Goal: Information Seeking & Learning: Learn about a topic

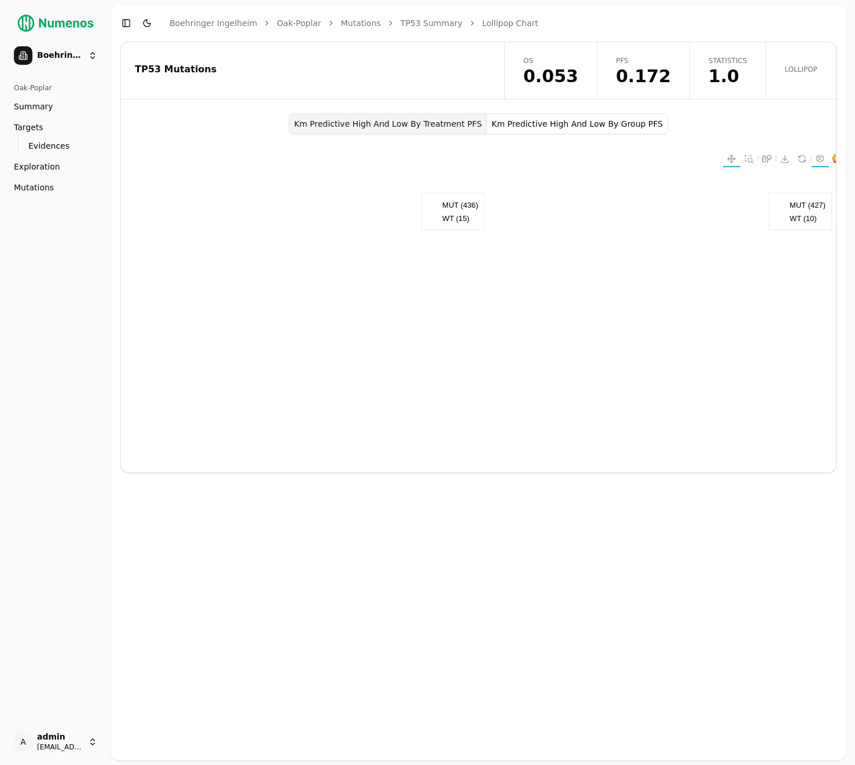
click at [345, 65] on div "TP53 Mutations" at bounding box center [311, 69] width 352 height 9
click at [421, 63] on div "TP53 Mutations" at bounding box center [311, 70] width 380 height 57
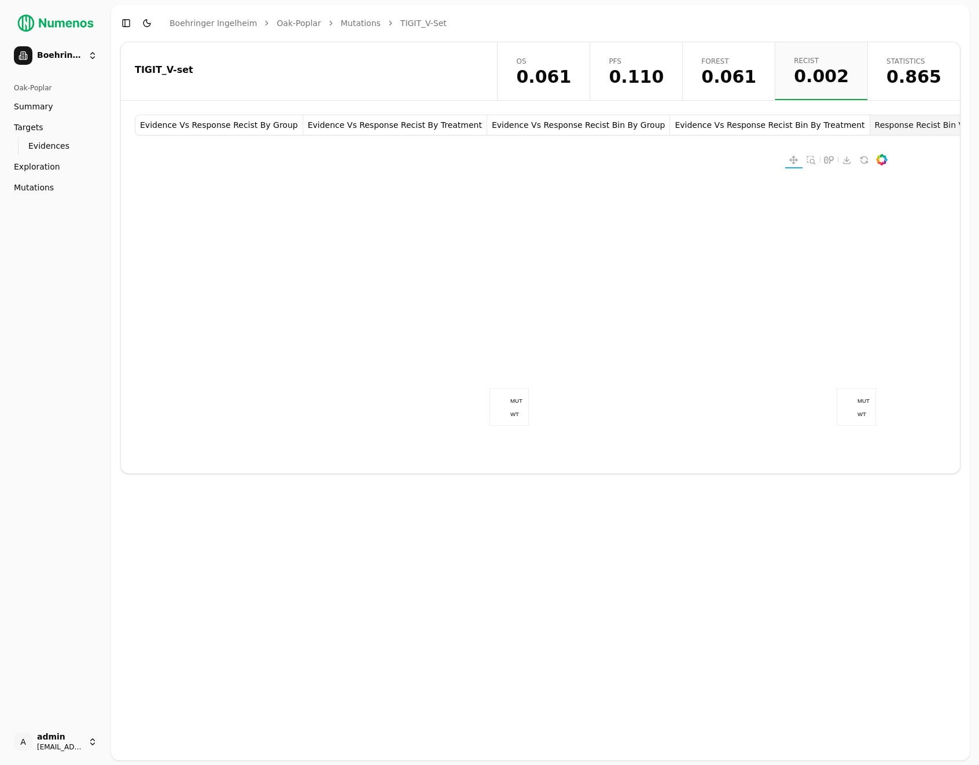
scroll to position [0, 249]
click at [355, 75] on div "TIGIT_V-set" at bounding box center [307, 71] width 373 height 58
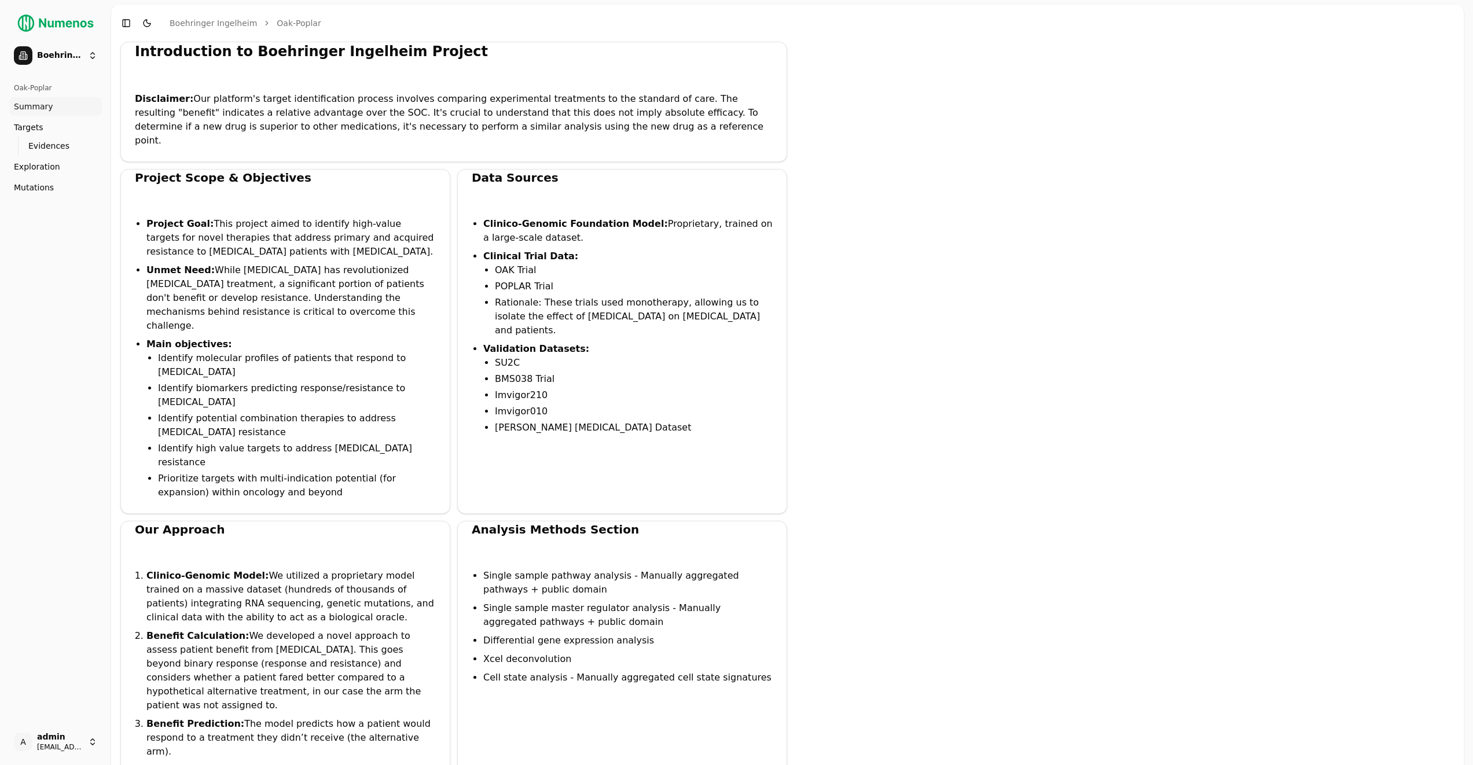
click at [43, 188] on span "Mutations" at bounding box center [34, 188] width 40 height 12
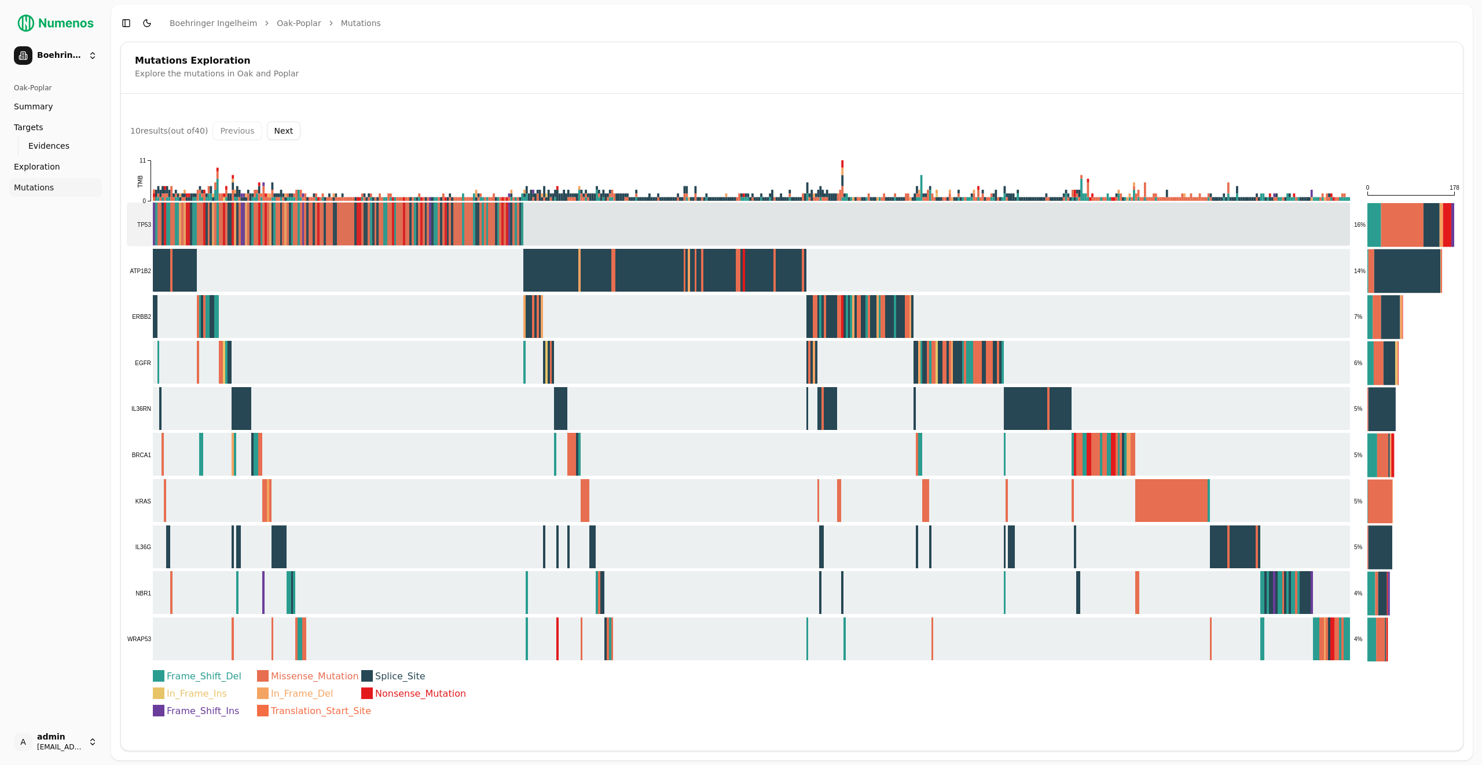
click at [355, 205] on rect at bounding box center [738, 225] width 1223 height 44
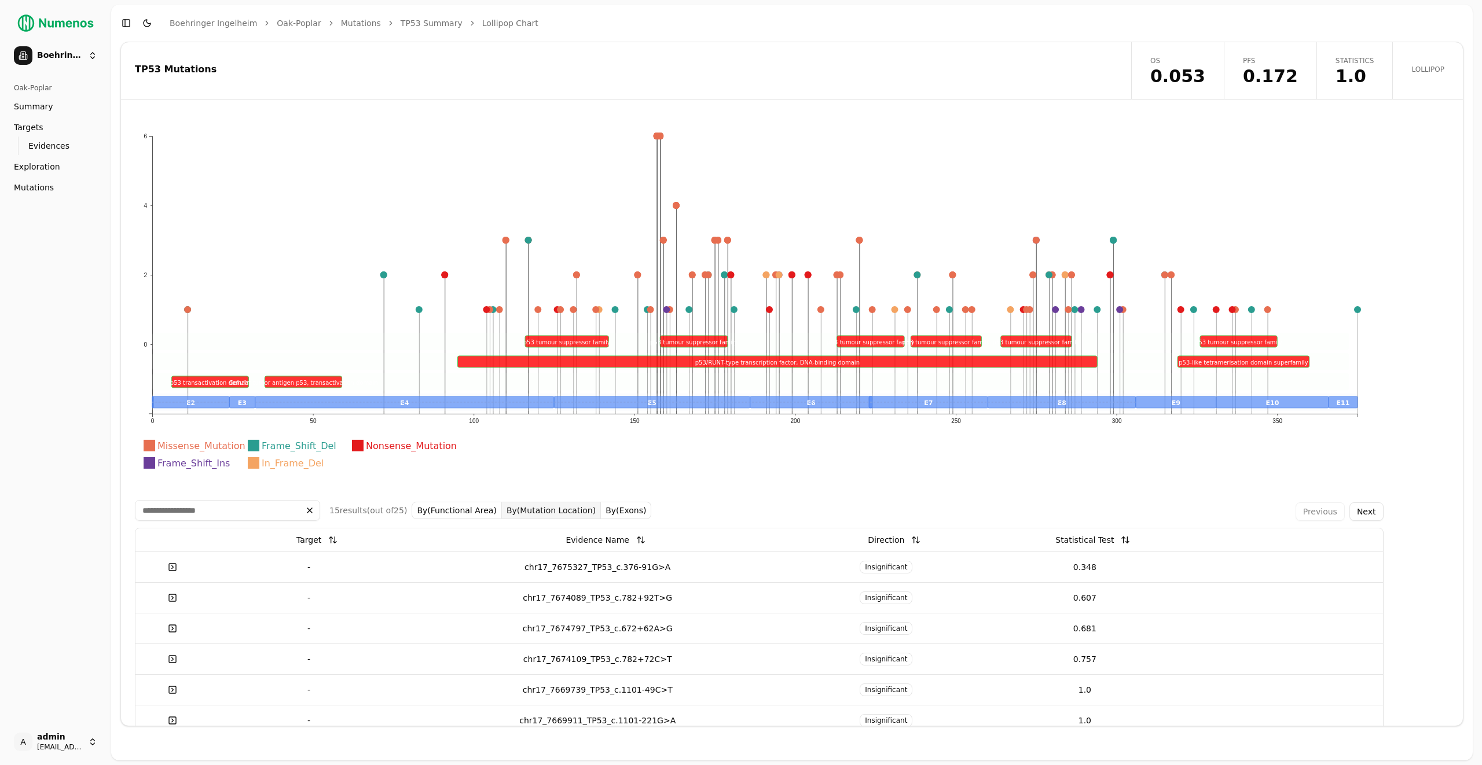
click at [904, 87] on div "TP53 Mutations" at bounding box center [624, 70] width 1007 height 57
click at [1216, 60] on link "OS 0.053" at bounding box center [1177, 70] width 93 height 57
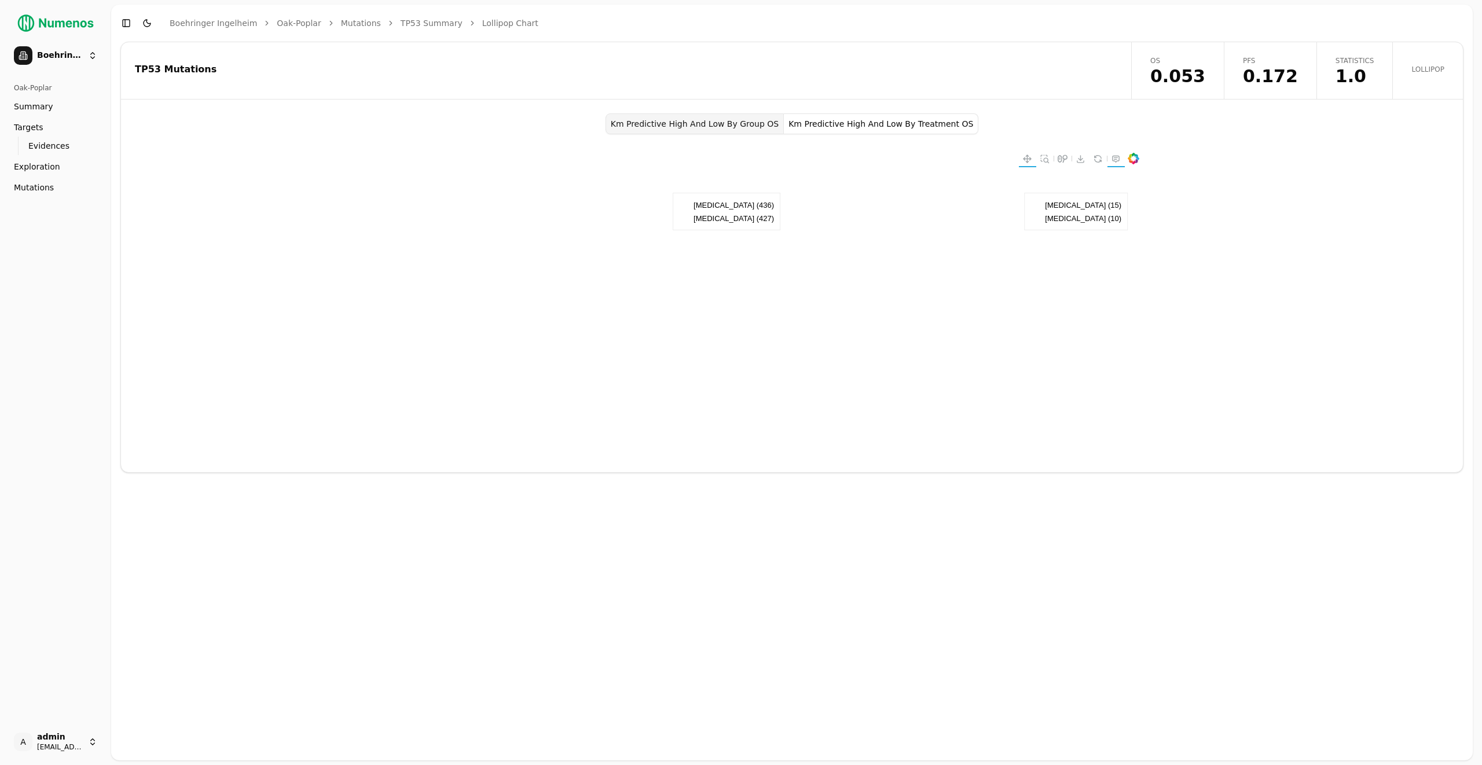
click at [504, 108] on div "TP53 Mutations OS 0.053 PFS 0.172 Statistics 1.0 Lollipop Km Predictive High An…" at bounding box center [791, 257] width 1343 height 431
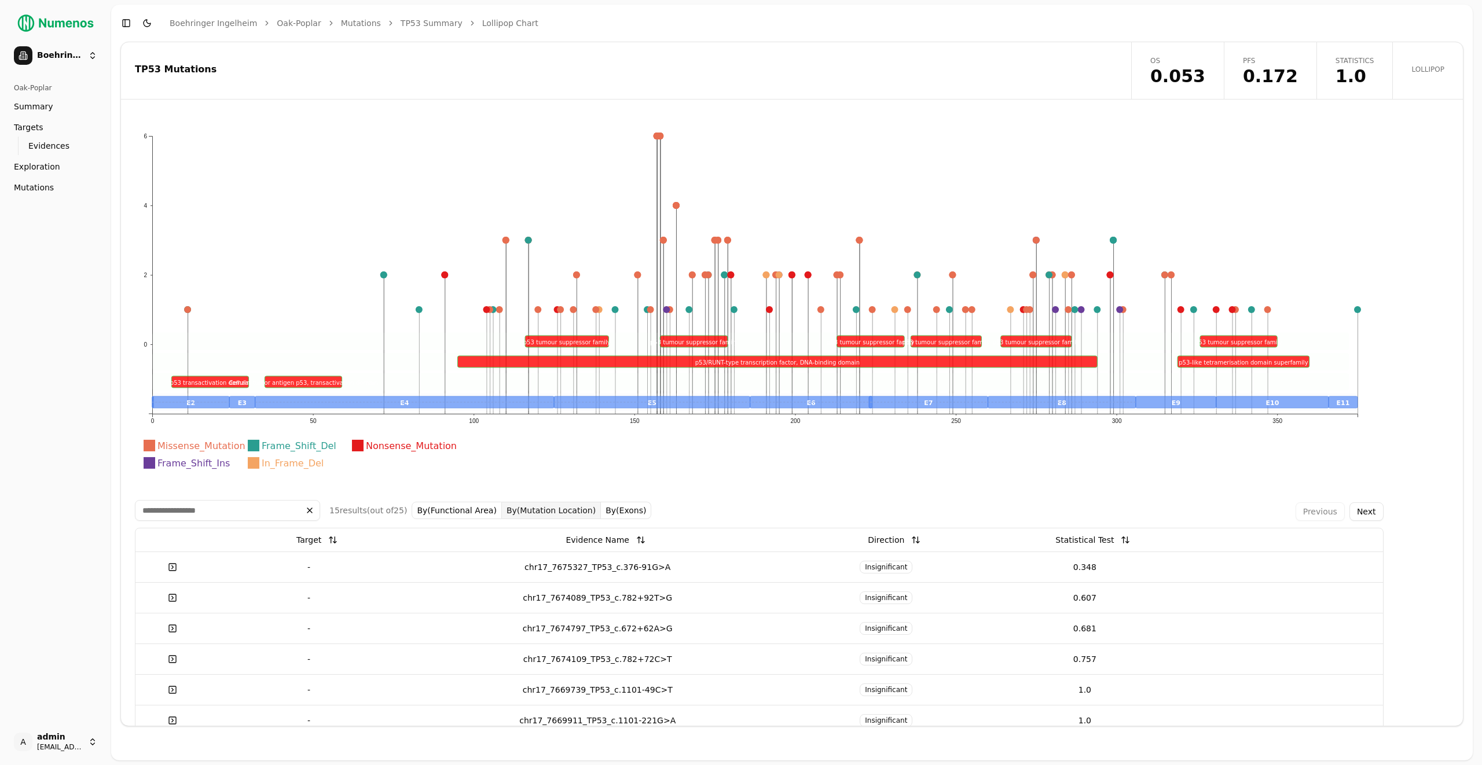
click at [795, 460] on icon "Missense_Mutation Frame_Shift_Del Nonsense_Mutation Frame_Shift_Ins In_Frame_De…" at bounding box center [755, 306] width 1240 height 359
click at [325, 304] on icon "Missense_Mutation Frame_Shift_Del Nonsense_Mutation Frame_Shift_Ins In_Frame_De…" at bounding box center [755, 306] width 1240 height 359
click at [679, 87] on div "TP53 Mutations" at bounding box center [624, 70] width 1007 height 57
click at [281, 81] on div "TP53 Mutations" at bounding box center [624, 70] width 1007 height 57
click at [867, 50] on div "TP53 Mutations" at bounding box center [624, 70] width 1007 height 57
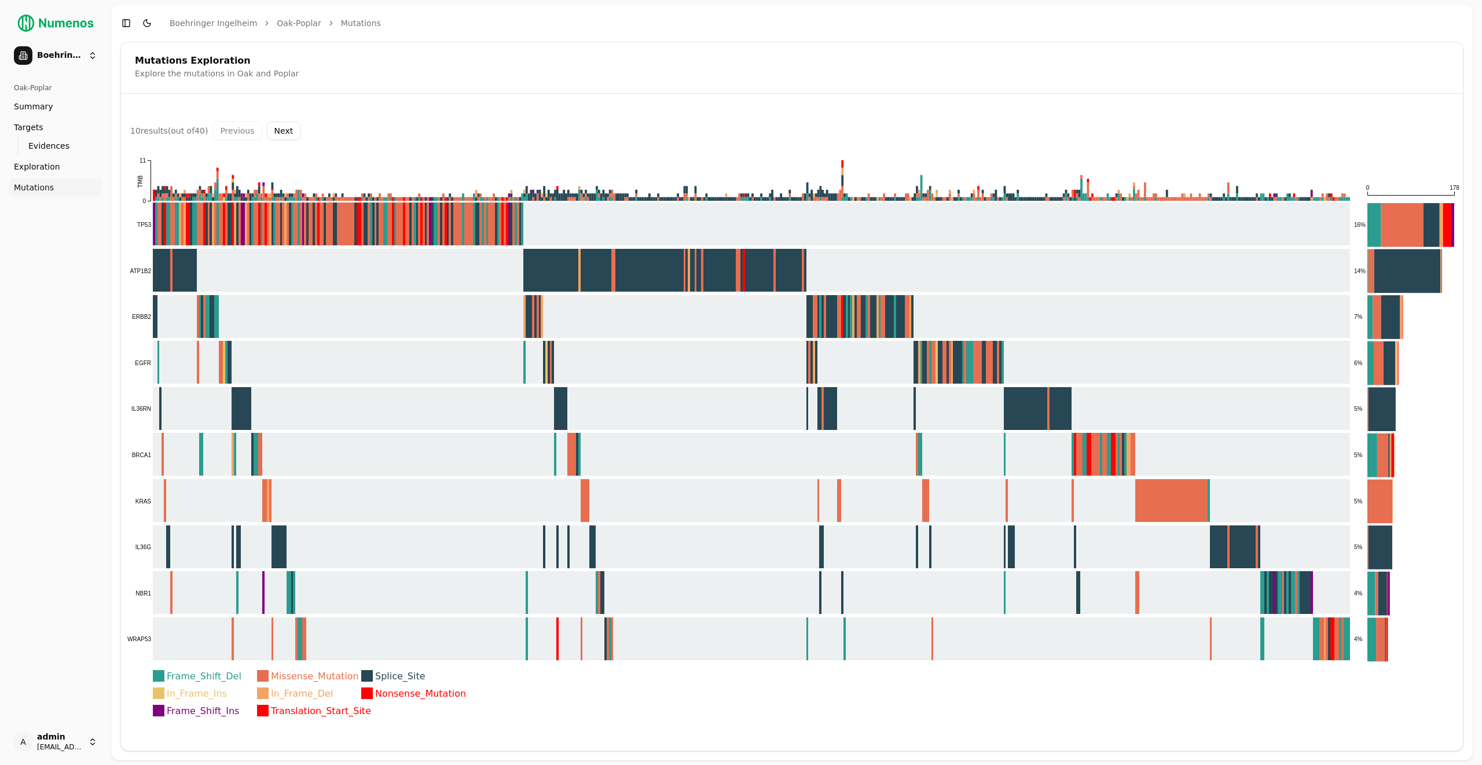
click at [461, 234] on rect at bounding box center [738, 225] width 1223 height 44
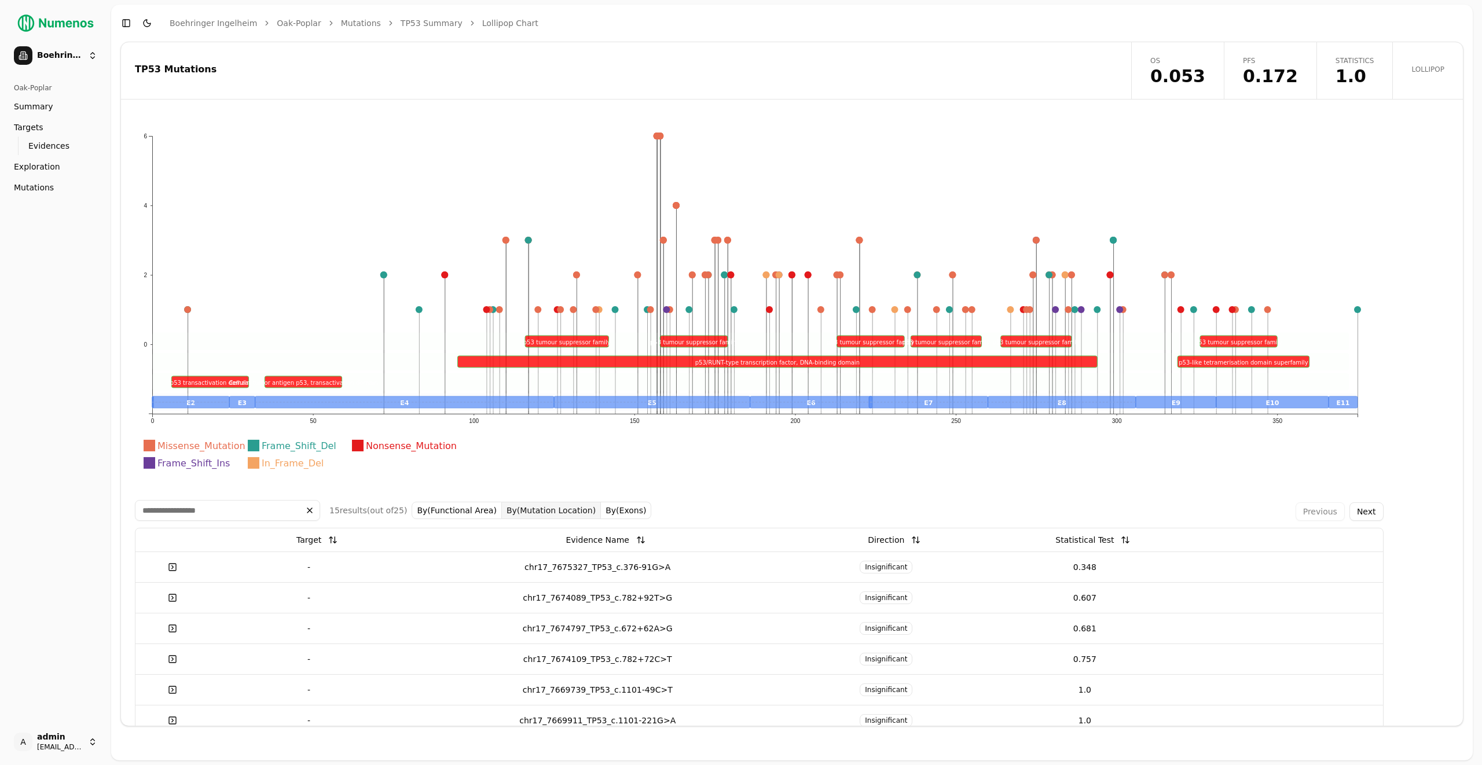
click at [168, 562] on link at bounding box center [172, 567] width 23 height 21
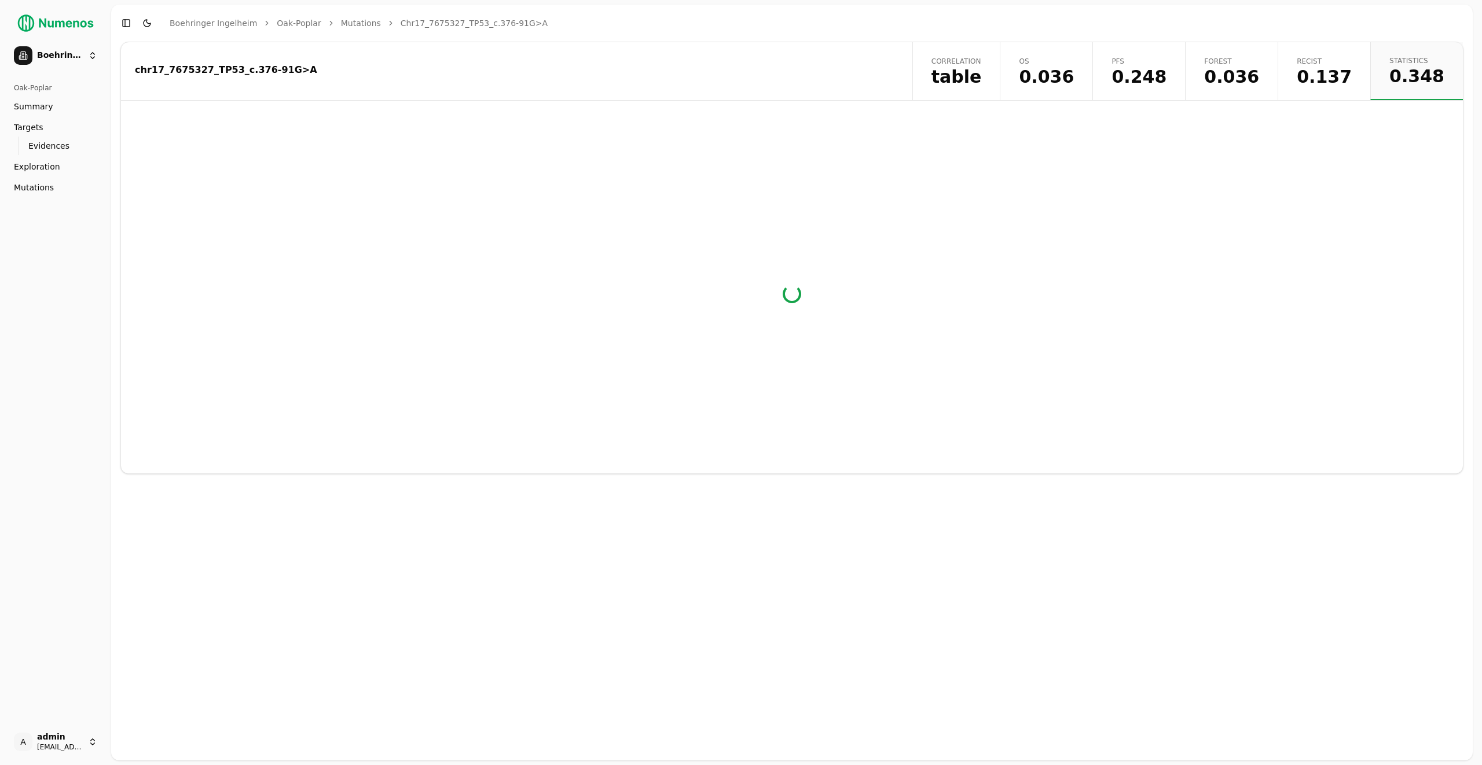
click at [669, 75] on div "chr17_7675327_TP53_c.376-91G>A" at bounding box center [515, 71] width 788 height 58
click at [538, 85] on div "chr17_7675327_TP53_c.376-91G>A" at bounding box center [515, 71] width 788 height 58
click at [362, 71] on div "chr17_7675327_TP53_c.376-91G>A" at bounding box center [515, 69] width 760 height 9
click at [401, 65] on div "chr17_7675327_TP53_c.376-91G>A" at bounding box center [515, 69] width 760 height 9
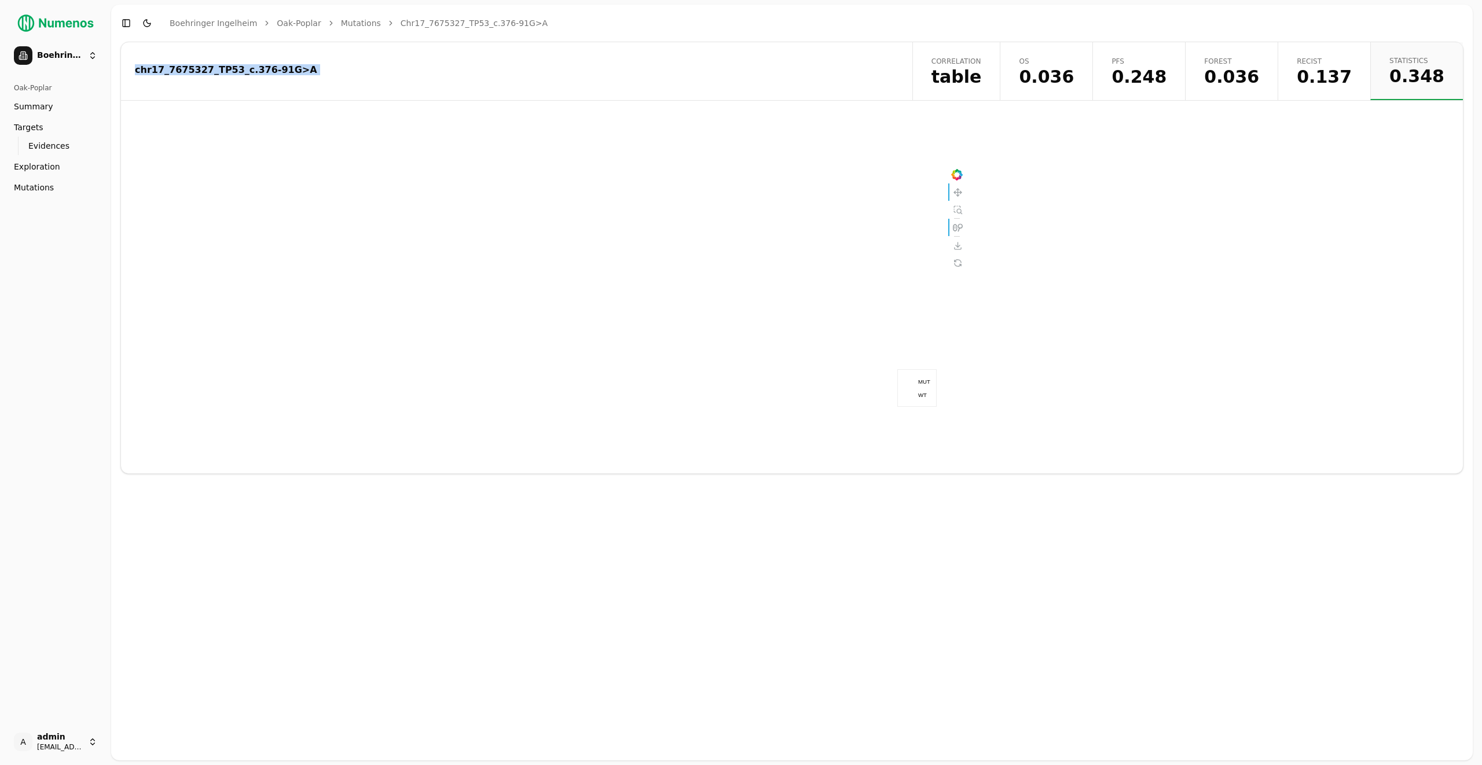
click at [401, 65] on div "chr17_7675327_TP53_c.376-91G>A" at bounding box center [515, 69] width 760 height 9
click at [326, 83] on div "chr17_7675327_TP53_c.376-91G>A" at bounding box center [515, 71] width 788 height 58
click at [420, 75] on div "chr17_7675327_TP53_c.376-91G>A" at bounding box center [515, 71] width 788 height 58
click at [422, 67] on div "chr17_7675327_TP53_c.376-91G>A" at bounding box center [515, 69] width 760 height 9
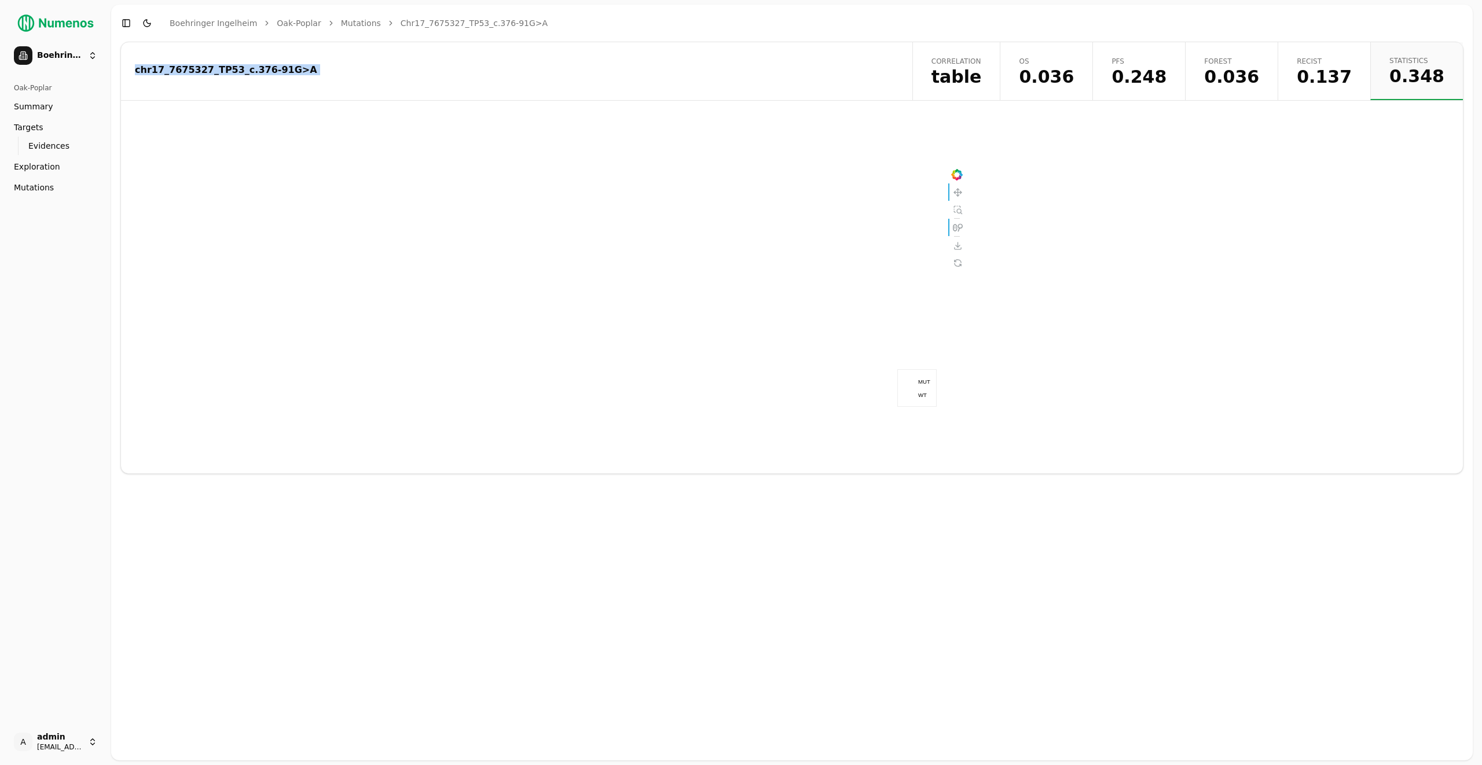
click at [422, 67] on div "chr17_7675327_TP53_c.376-91G>A" at bounding box center [515, 69] width 760 height 9
click at [522, 107] on div "chr17_7675327_TP53_c.376-91G>A Correlation table OS 0.036 PFS 0.248 Forest 0.03…" at bounding box center [791, 258] width 1343 height 432
click at [613, 85] on div "chr17_7675327_TP53_c.376-91G>A" at bounding box center [515, 71] width 788 height 58
click at [410, 54] on div "chr17_7675327_TP53_c.376-91G>A" at bounding box center [515, 71] width 788 height 58
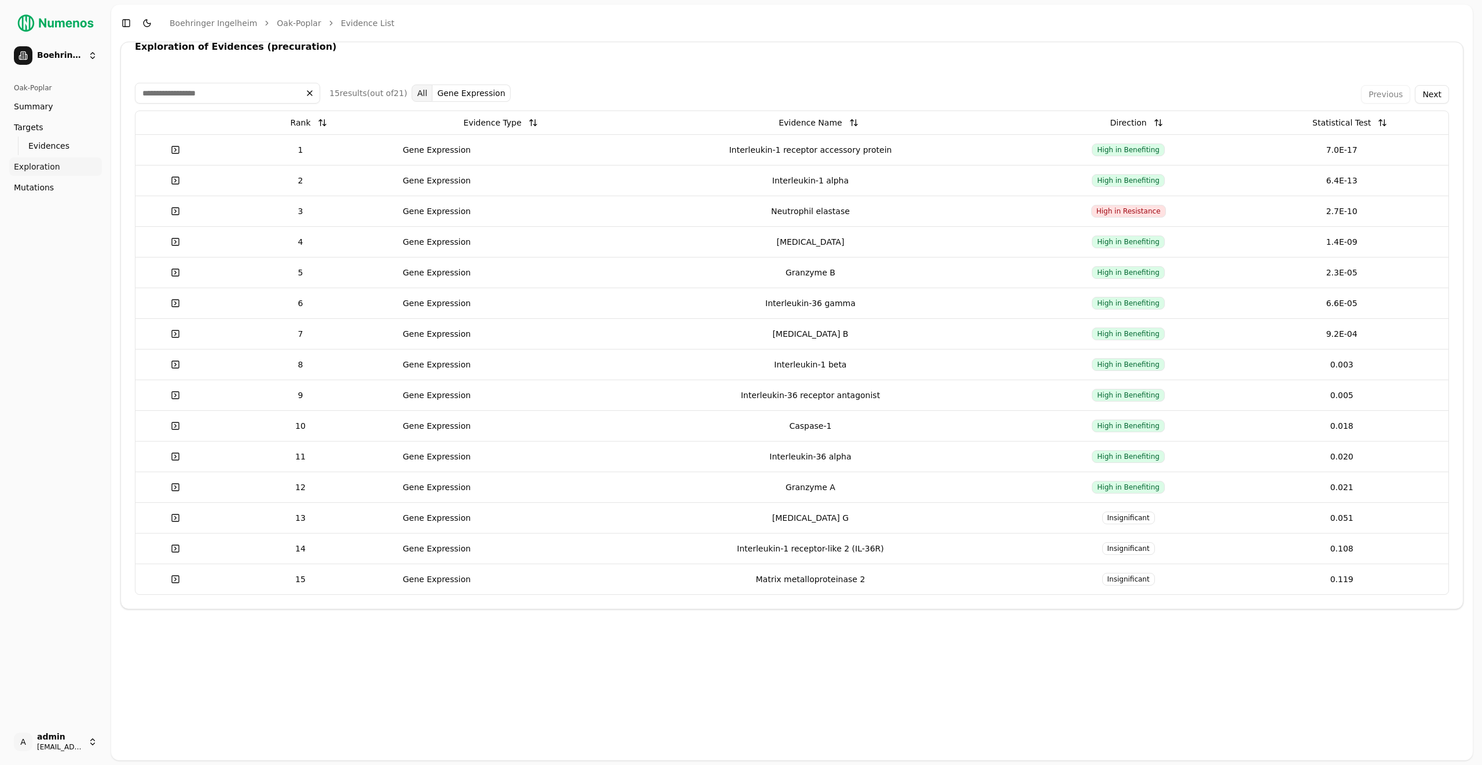
click at [53, 332] on div "Oak-Poplar Summary Targets Evidences Exploration Mutations" at bounding box center [56, 399] width 102 height 650
click at [464, 60] on div "Exploration of Evidences (precuration) 15 result s (out of 21 ) All Gene Expres…" at bounding box center [791, 326] width 1343 height 568
click at [474, 61] on div "Exploration of Evidences (precuration) 15 result s (out of 21 ) All Gene Expres…" at bounding box center [791, 326] width 1343 height 568
click at [452, 94] on button "Gene Expression" at bounding box center [471, 93] width 78 height 17
click at [424, 89] on button "All" at bounding box center [422, 93] width 21 height 17
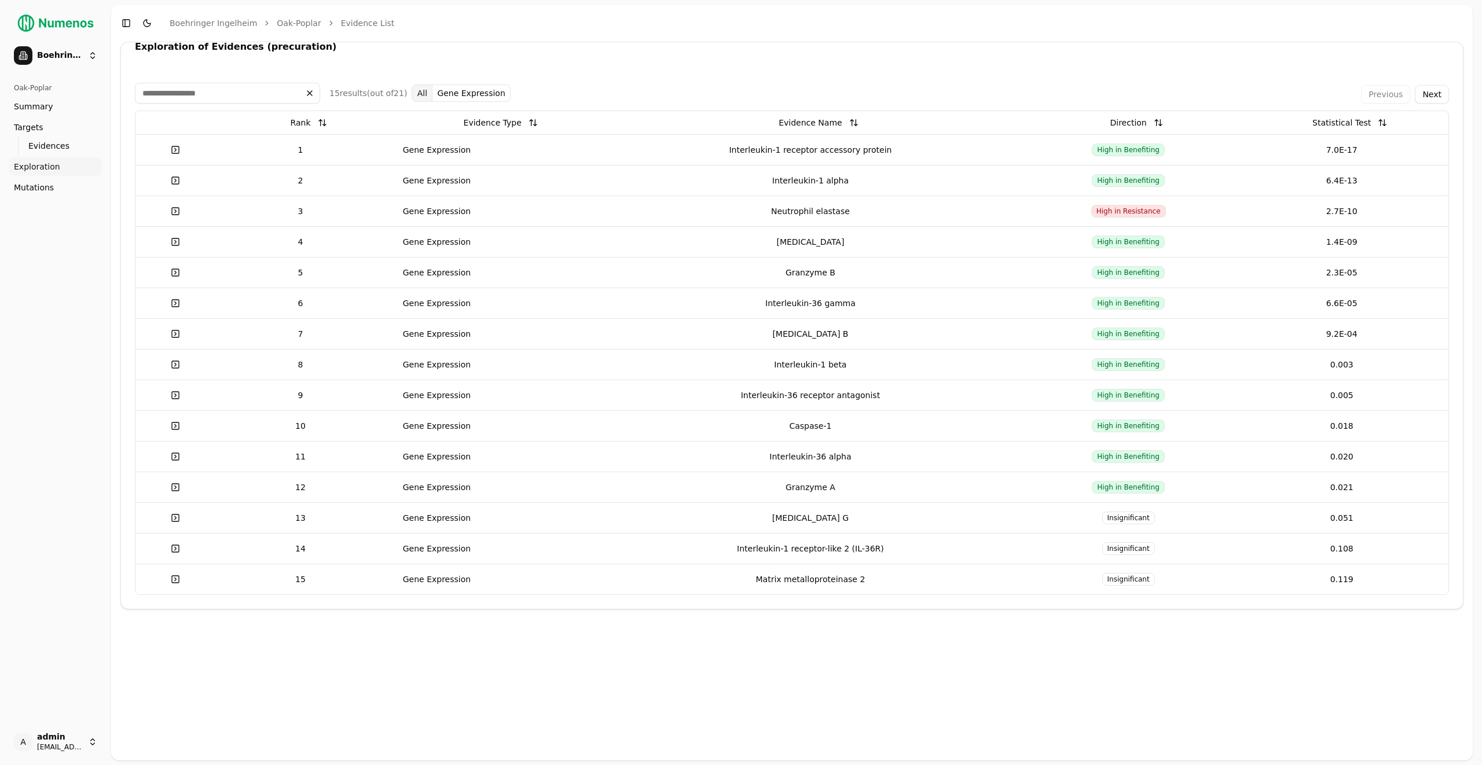
click at [422, 91] on button "All" at bounding box center [422, 93] width 21 height 17
click at [447, 70] on div "15 result s (out of 21 ) All Gene Expression Previous Next Rank Evidence Type E…" at bounding box center [792, 339] width 1342 height 540
click at [546, 69] on div "15 result s (out of 21 ) All Gene Expression Previous Next Rank Evidence Type E…" at bounding box center [792, 339] width 1342 height 540
click at [177, 150] on link at bounding box center [175, 150] width 23 height 21
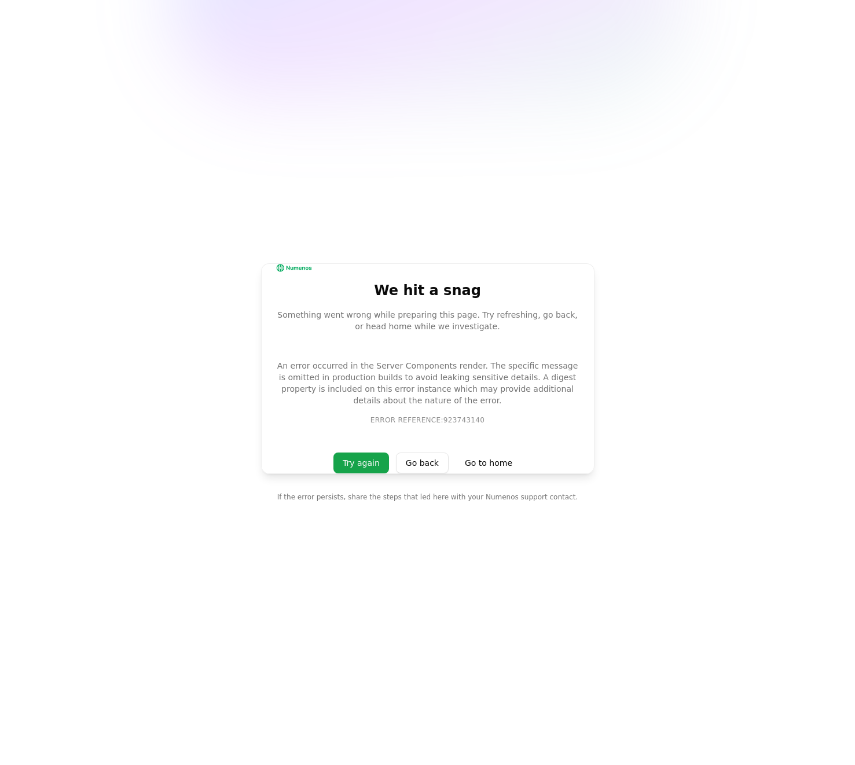
click at [660, 296] on main "We hit a snag Something went wrong while preparing this page. Try refreshing, g…" at bounding box center [427, 382] width 855 height 765
click at [485, 113] on main "We hit a snag Something went wrong while preparing this page. Try refreshing, g…" at bounding box center [427, 382] width 855 height 765
click at [627, 105] on main "We hit a snag Something went wrong while preparing this page. Try refreshing, g…" at bounding box center [427, 382] width 855 height 765
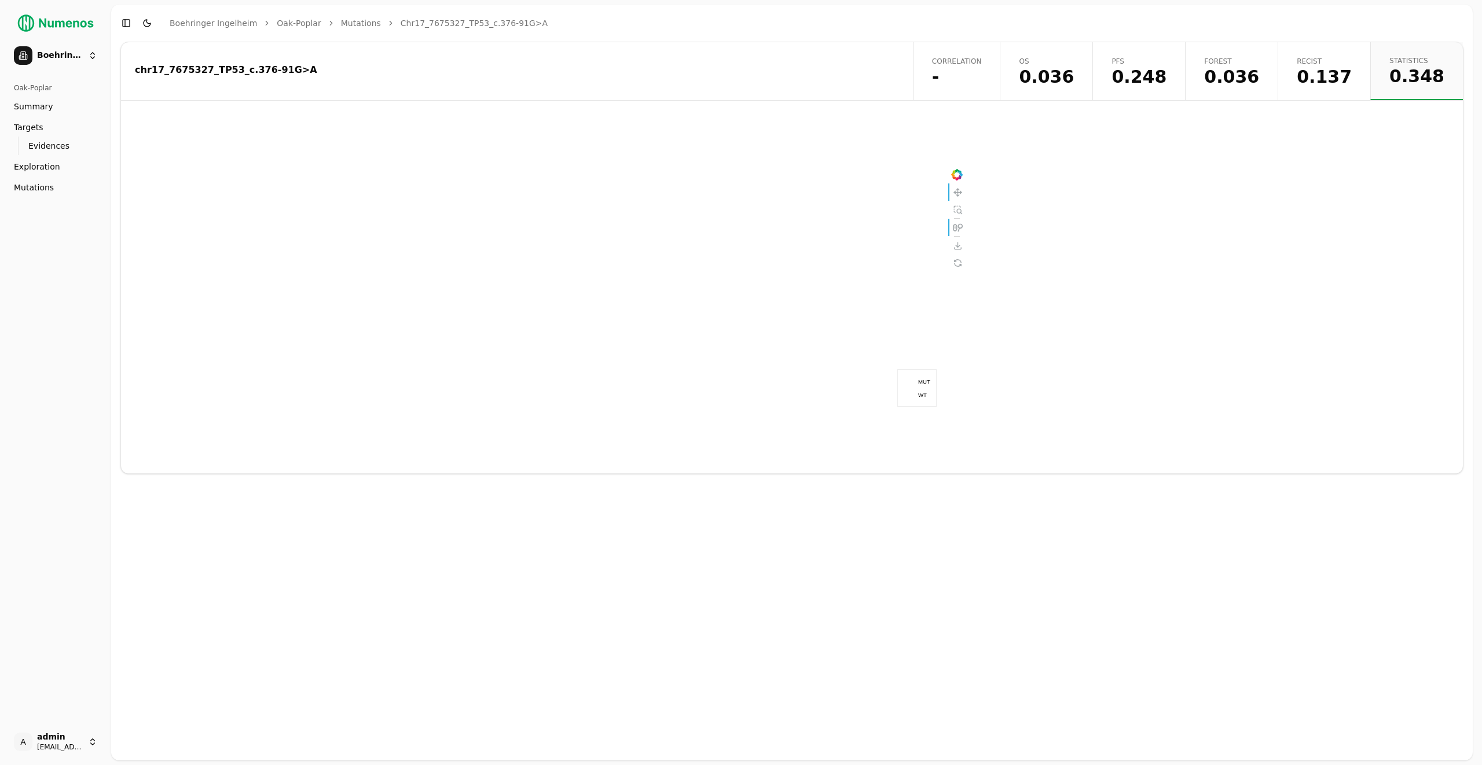
click at [469, 107] on div "chr17_7675327_TP53_c.376-91G>A Correlation - OS 0.036 PFS 0.248 Forest 0.036 Re…" at bounding box center [791, 258] width 1343 height 432
click at [585, 70] on div "chr17_7675327_TP53_c.376-91G>A" at bounding box center [515, 69] width 761 height 9
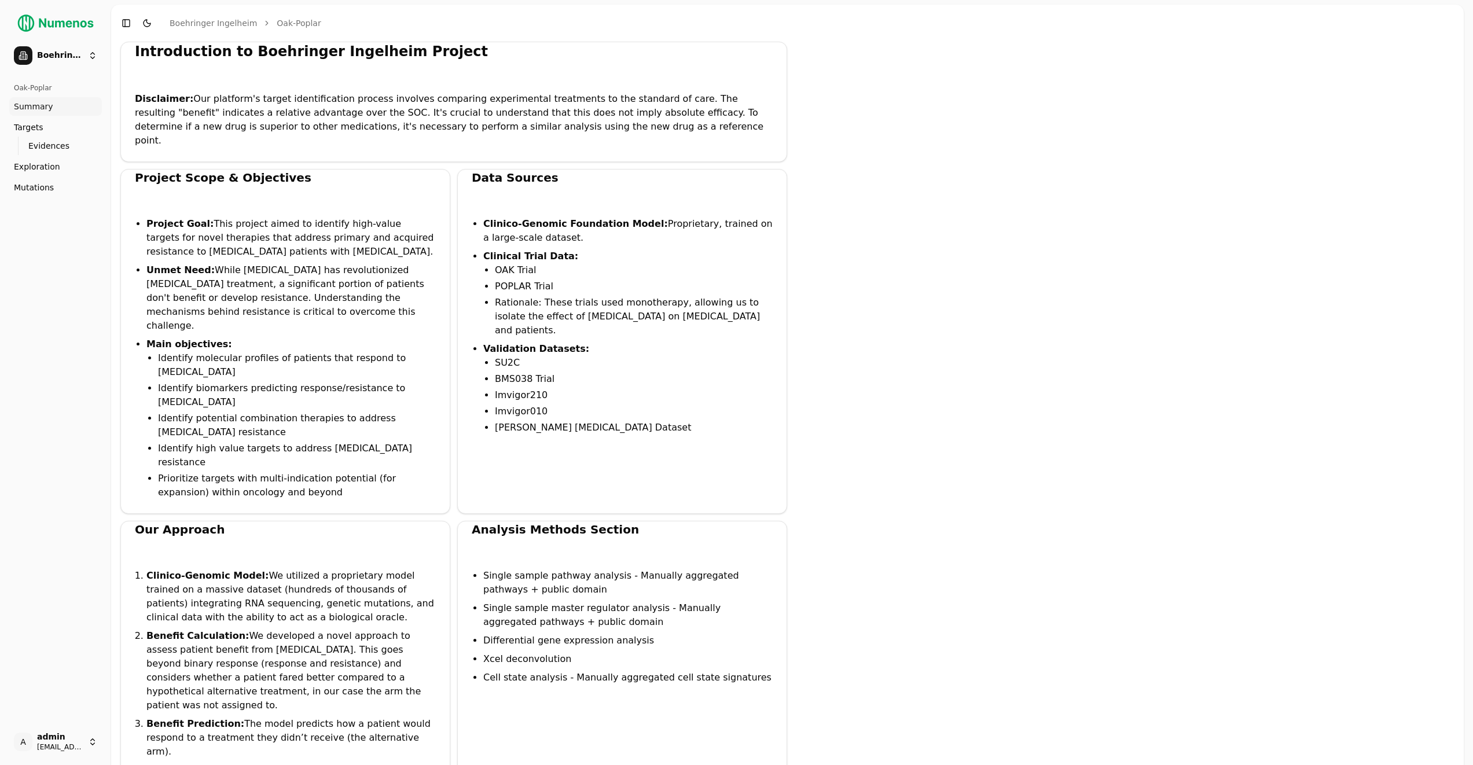
click at [78, 123] on link "Targets" at bounding box center [55, 127] width 93 height 19
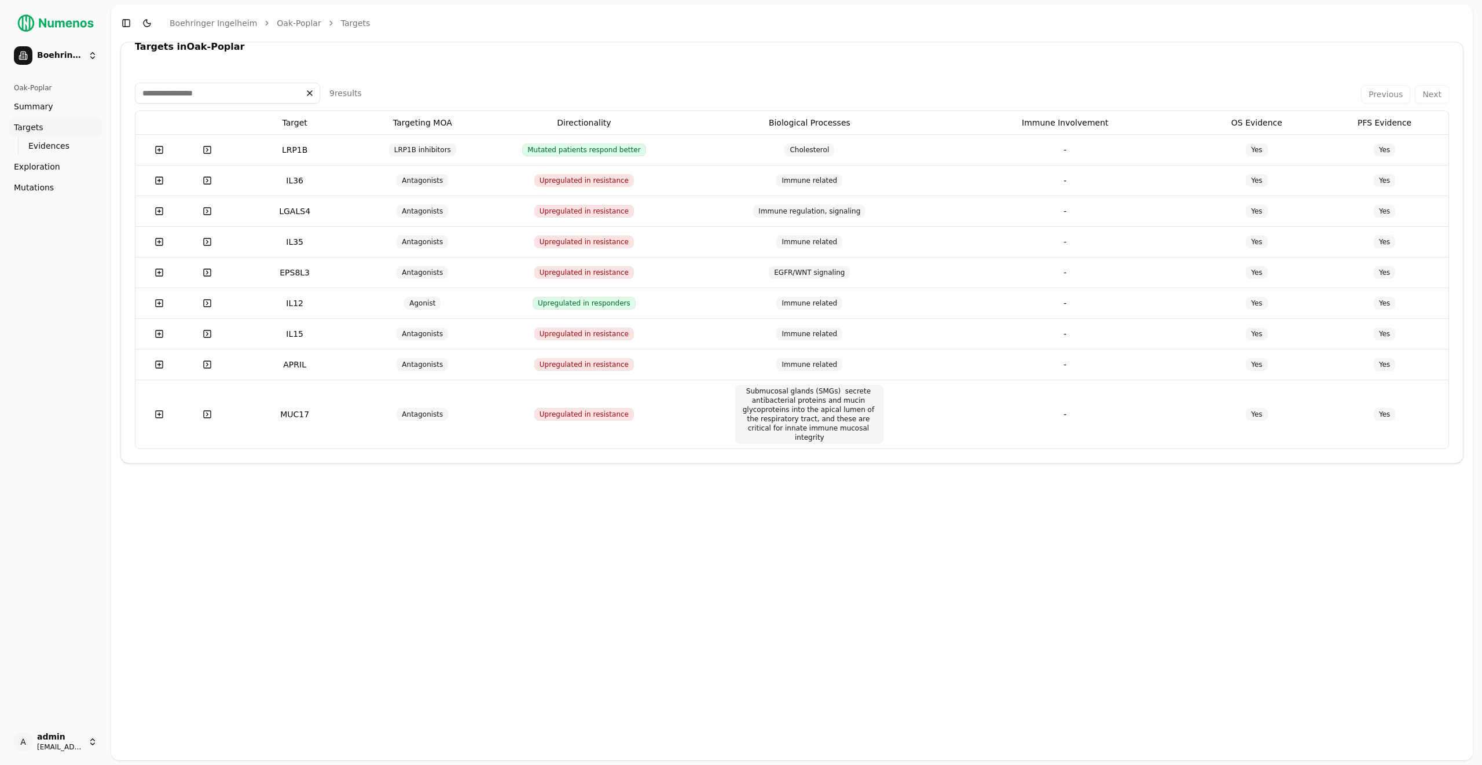
click at [153, 148] on button at bounding box center [159, 150] width 23 height 21
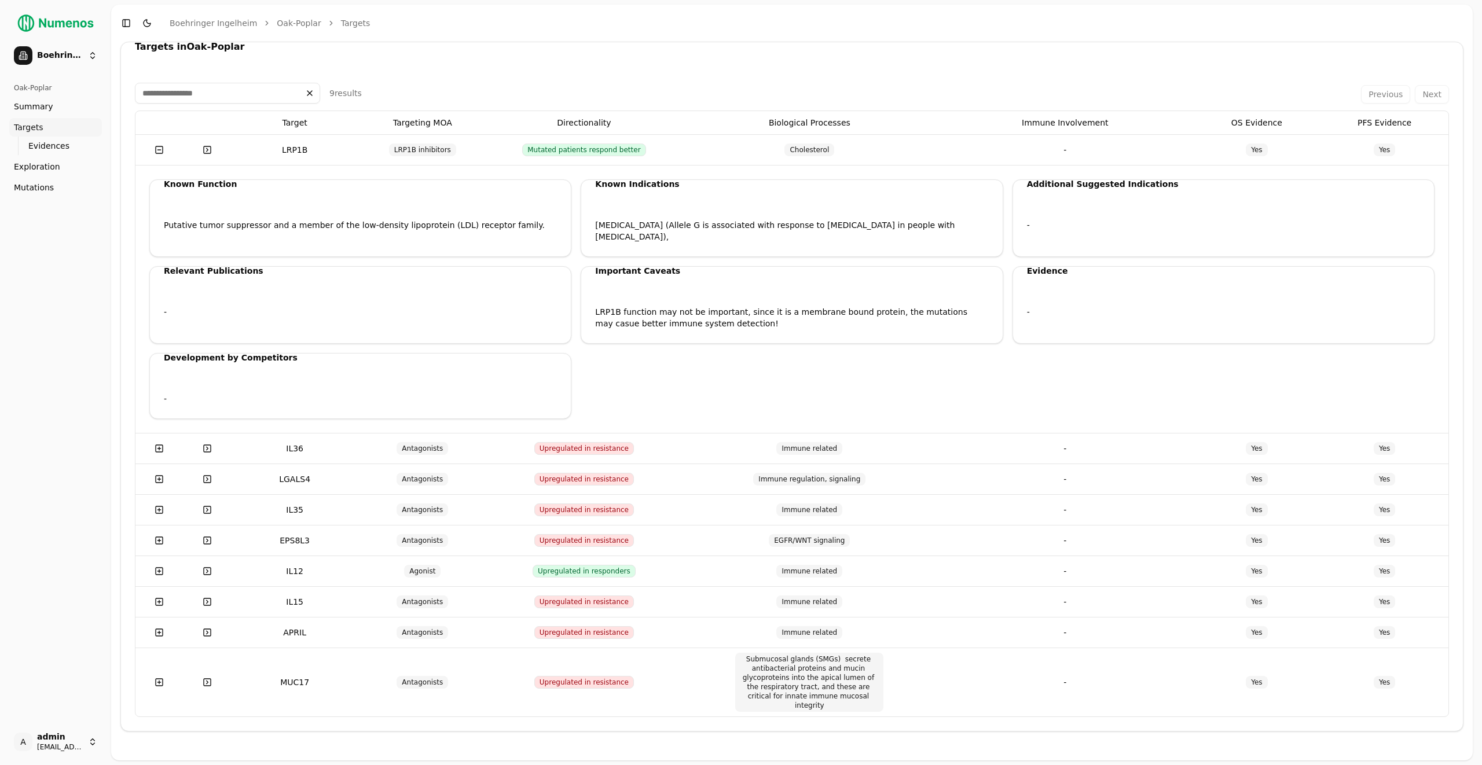
click at [215, 149] on link at bounding box center [207, 150] width 23 height 21
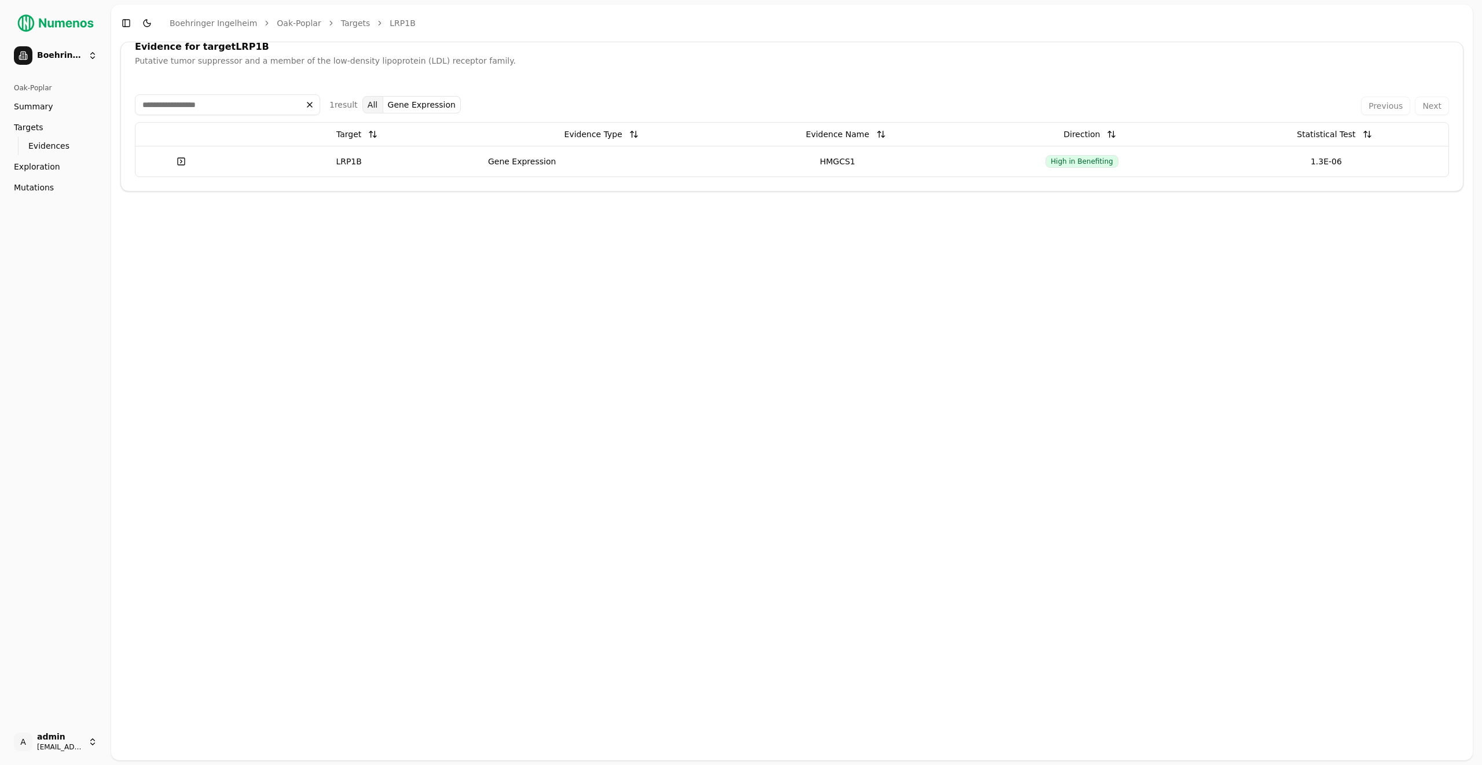
click at [178, 160] on link at bounding box center [181, 161] width 23 height 21
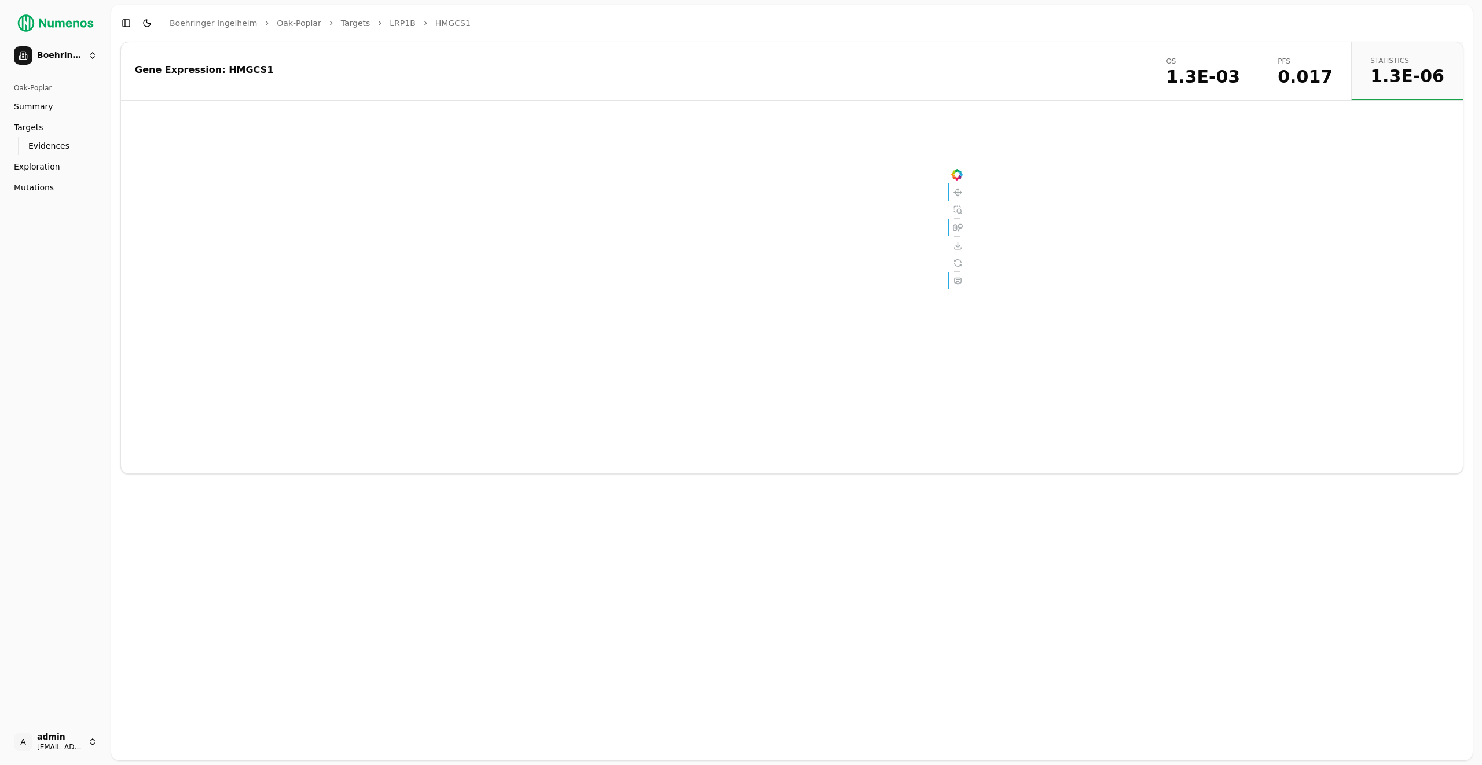
click at [1312, 85] on span "0.017" at bounding box center [1305, 76] width 55 height 17
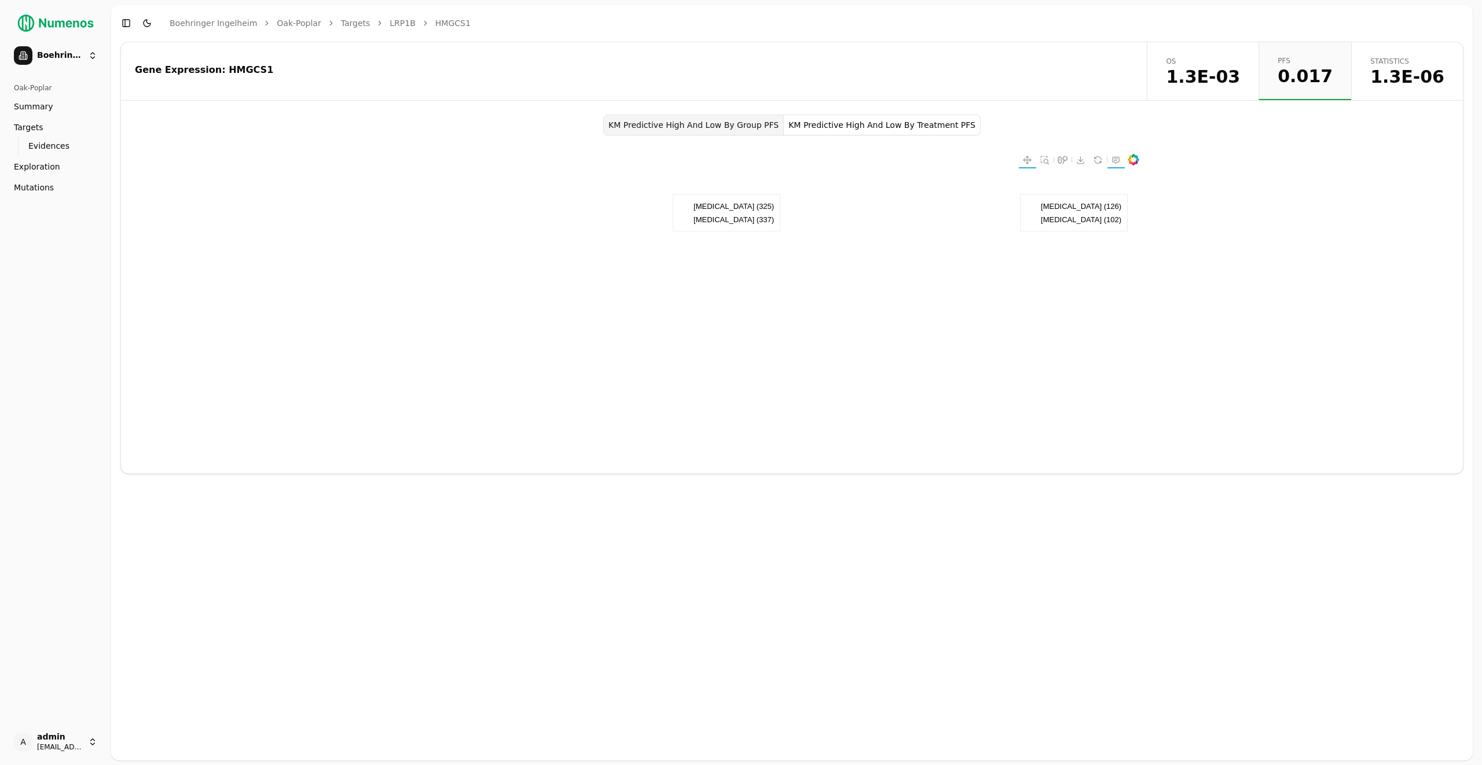
click at [876, 132] on button "KM Predictive High And Low By Treatment PFS" at bounding box center [882, 125] width 197 height 21
click at [1210, 69] on span "1.3E-03" at bounding box center [1203, 76] width 74 height 17
click at [68, 165] on link "Exploration" at bounding box center [55, 166] width 93 height 19
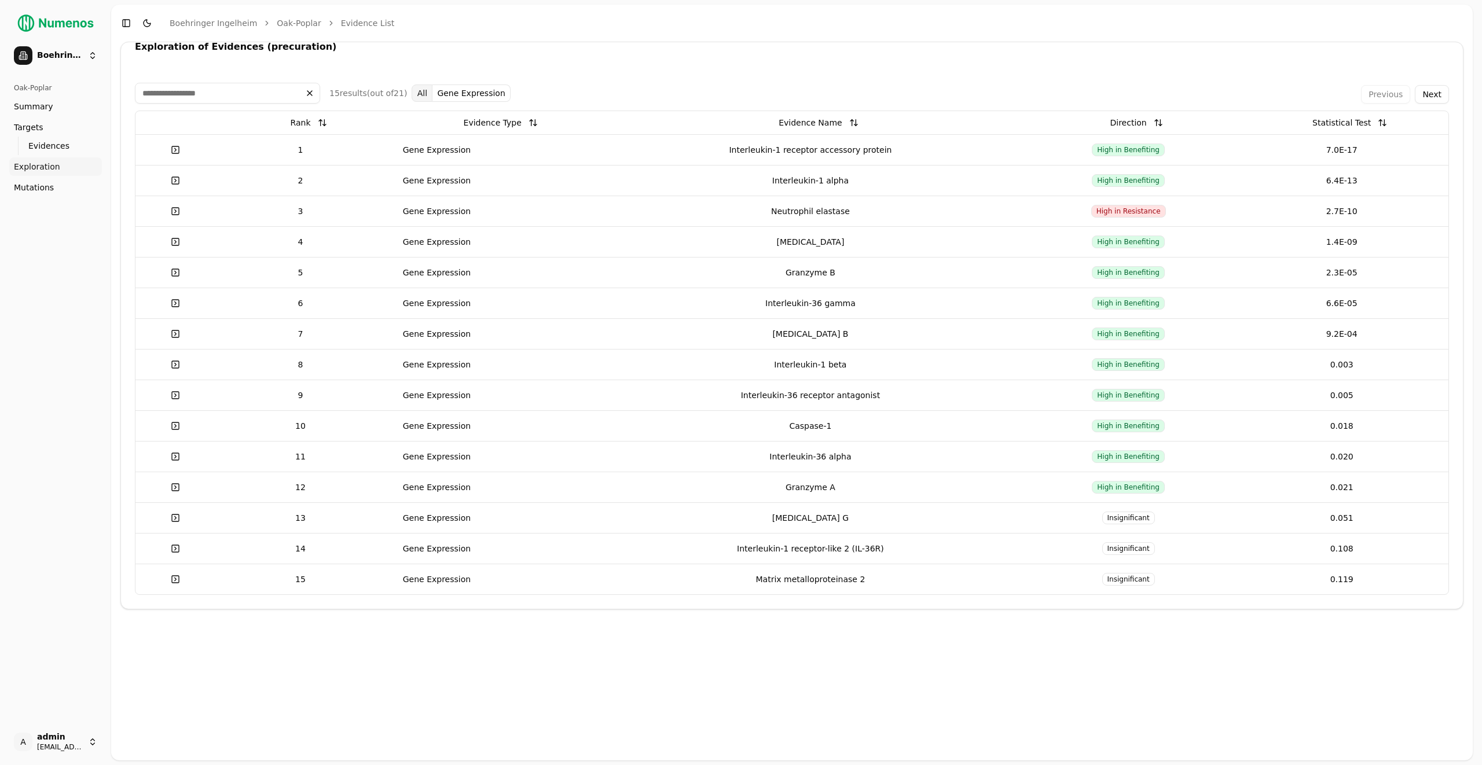
click at [188, 159] on td at bounding box center [175, 149] width 80 height 31
click at [180, 155] on link at bounding box center [175, 150] width 23 height 21
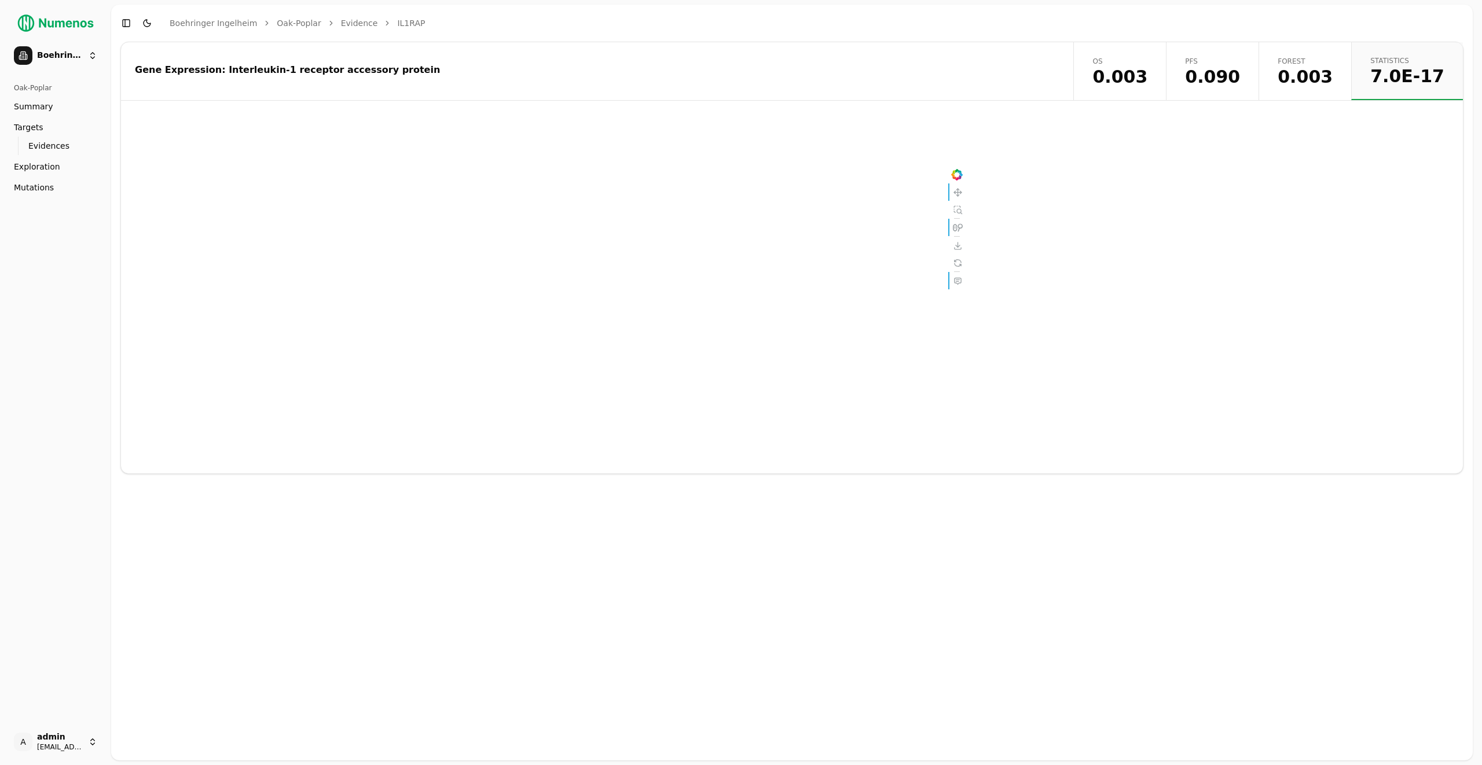
click at [1288, 61] on link "Forest 0.003" at bounding box center [1305, 71] width 93 height 58
click at [1230, 82] on span "0.090" at bounding box center [1212, 76] width 55 height 17
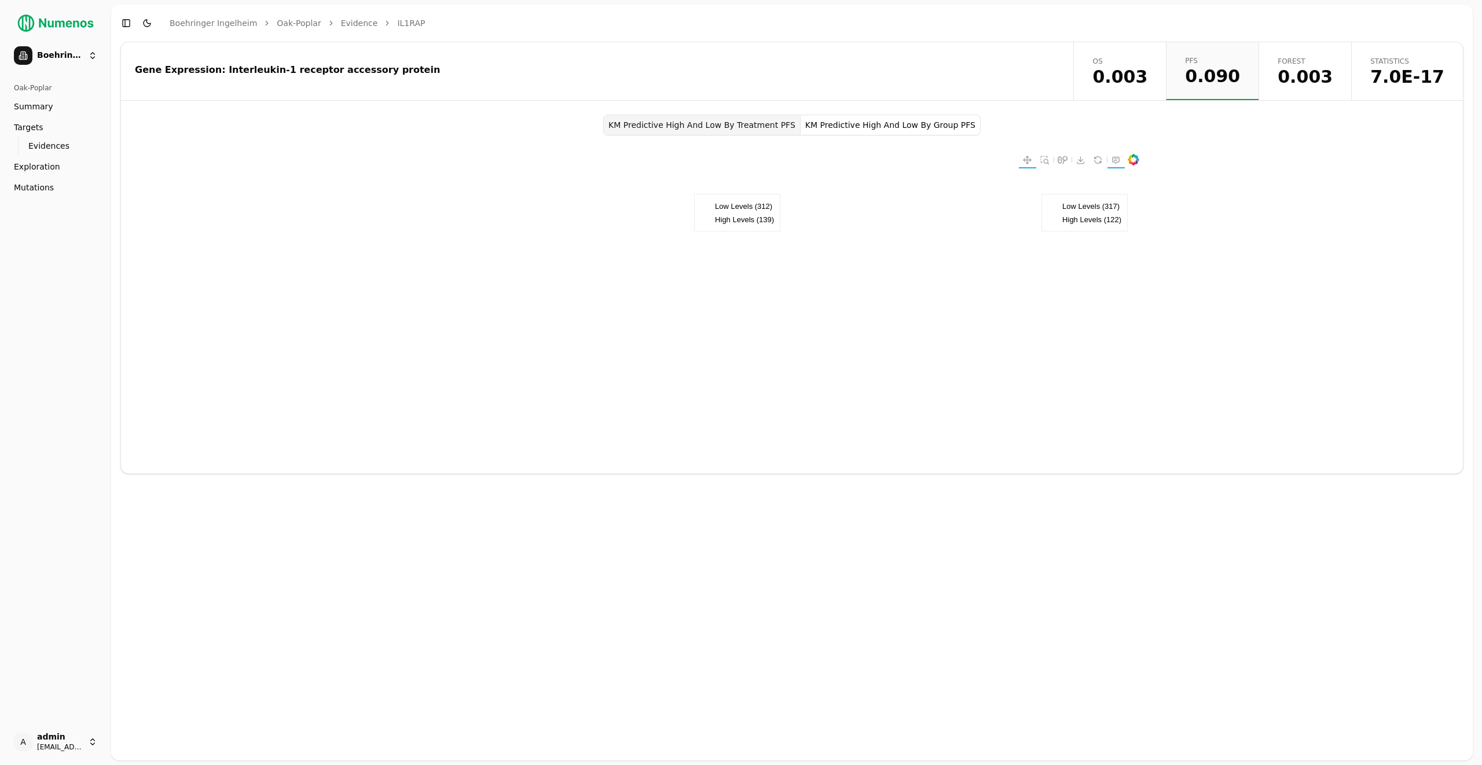
click at [1322, 83] on span "0.003" at bounding box center [1305, 76] width 55 height 17
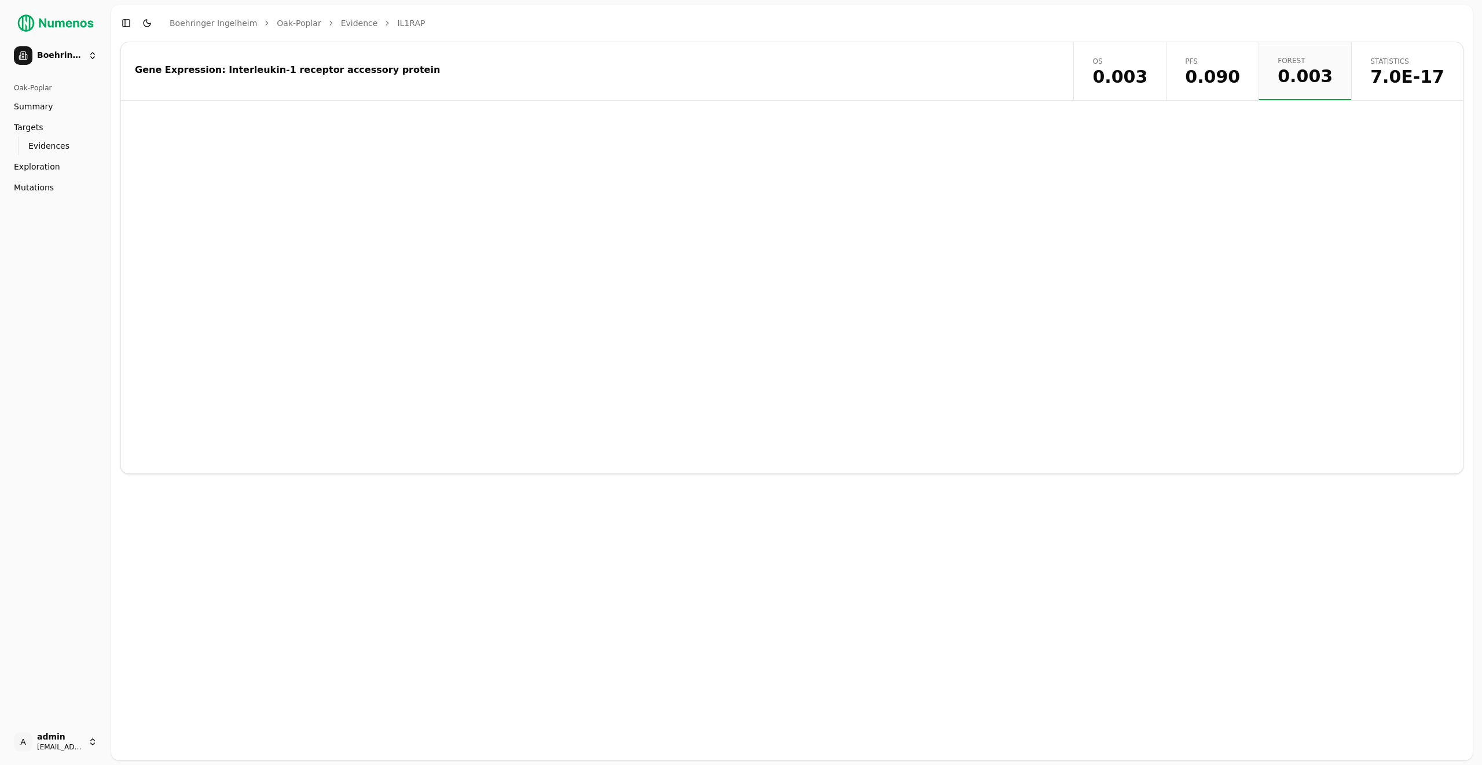
click at [1240, 80] on span "0.090" at bounding box center [1212, 76] width 55 height 17
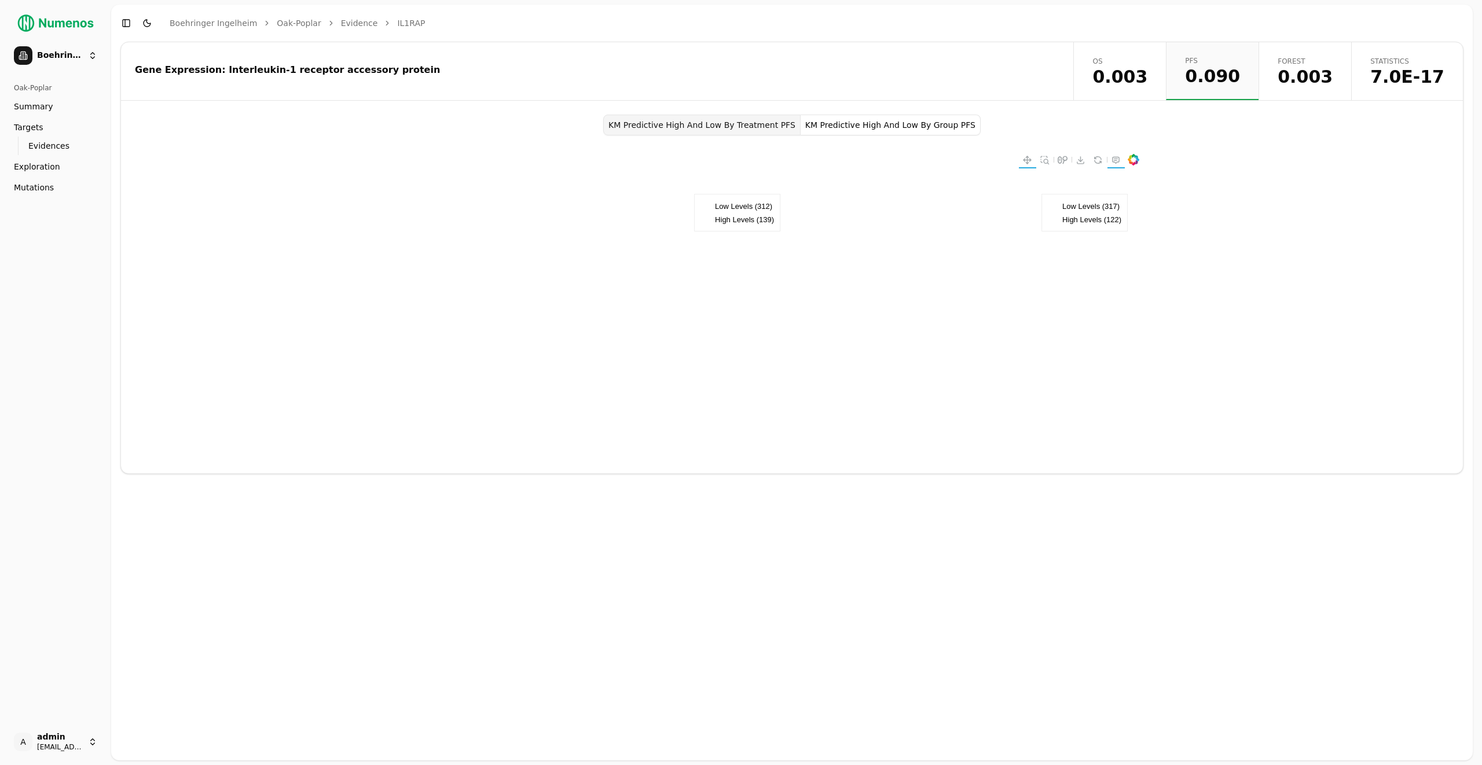
click at [1143, 72] on span "0.003" at bounding box center [1119, 76] width 55 height 17
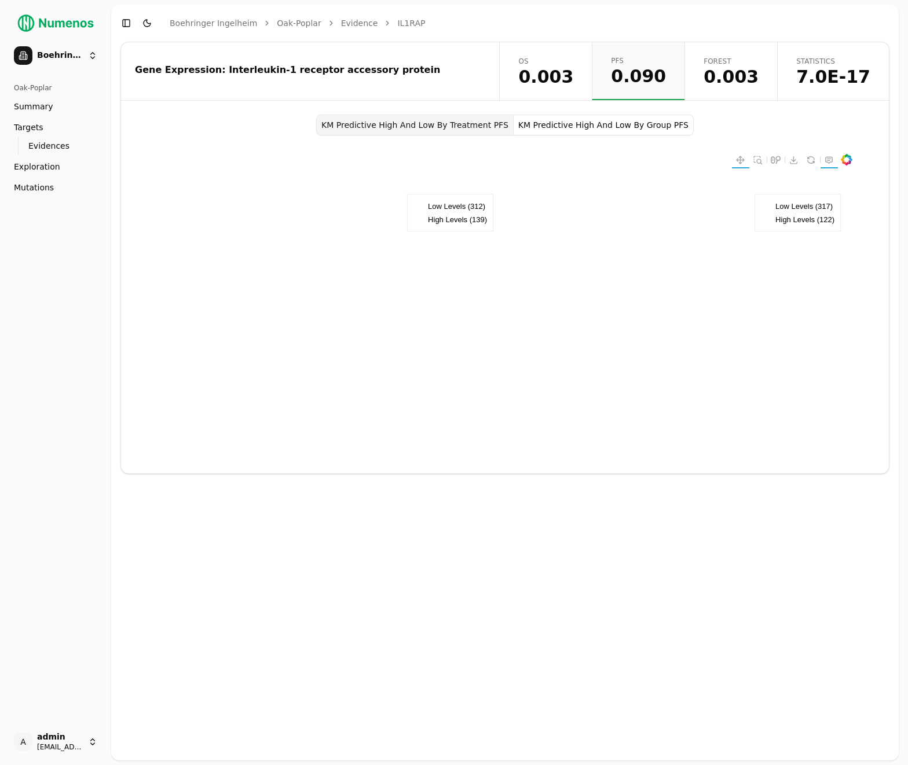
click at [68, 188] on link "Mutations" at bounding box center [55, 187] width 93 height 19
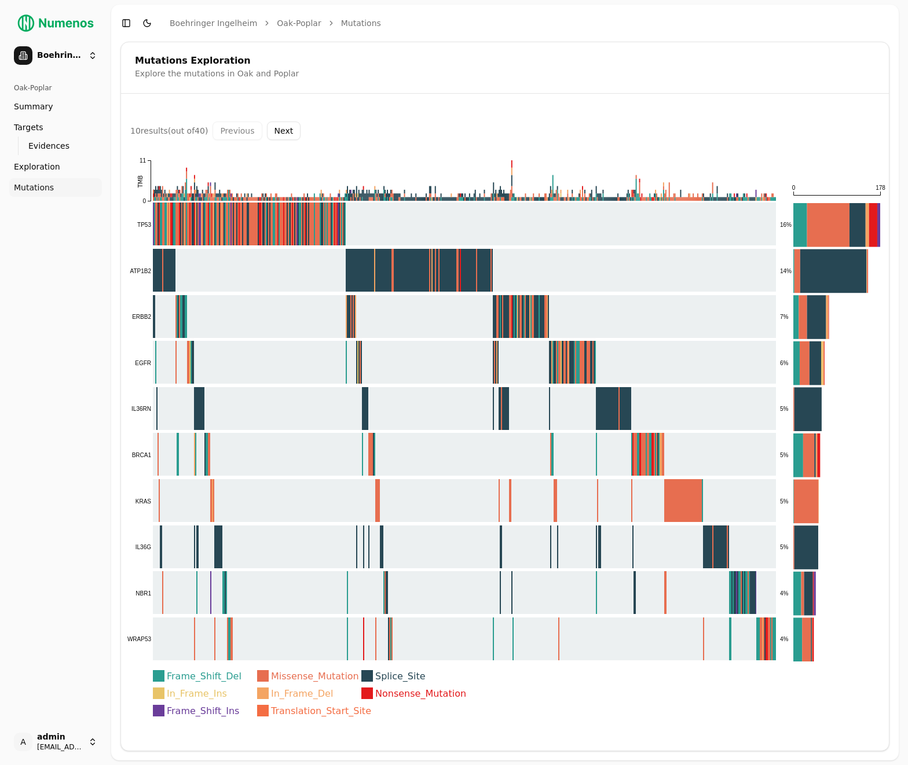
click at [458, 223] on rect at bounding box center [451, 225] width 649 height 44
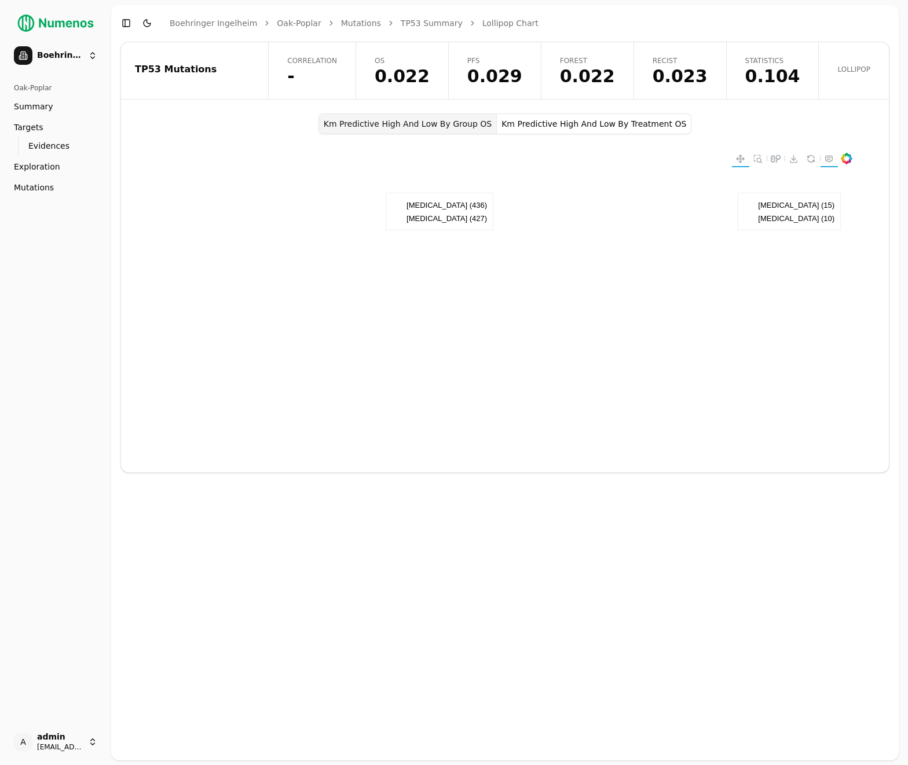
click at [221, 53] on div "TP53 Mutations" at bounding box center [193, 70] width 144 height 57
click at [337, 76] on span "-" at bounding box center [312, 76] width 50 height 17
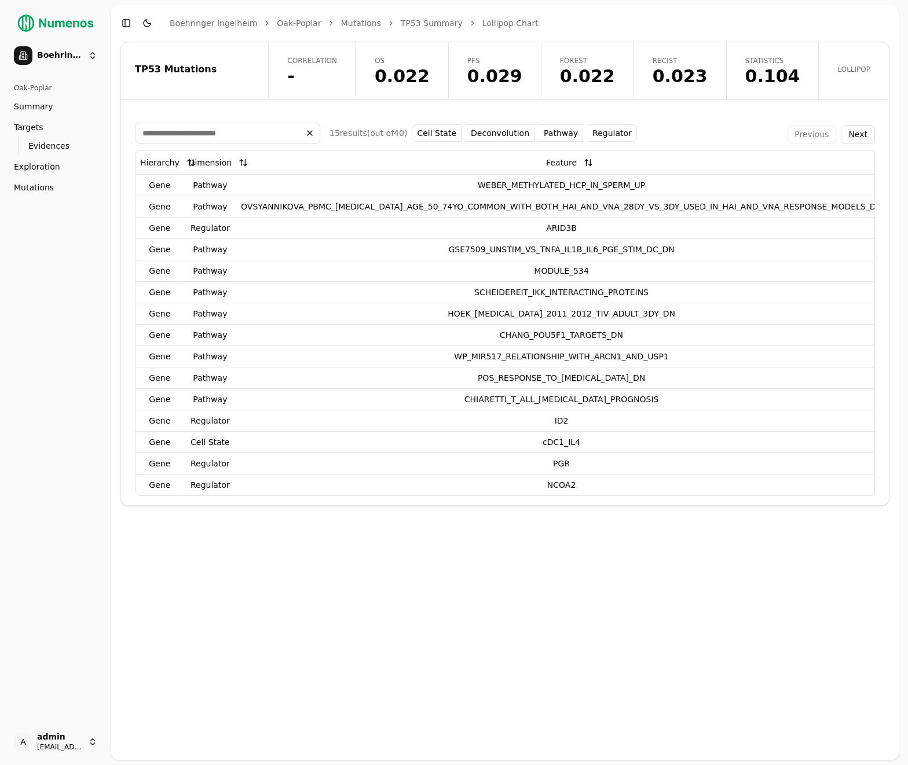
click at [251, 71] on div "TP53 Mutations" at bounding box center [193, 69] width 116 height 9
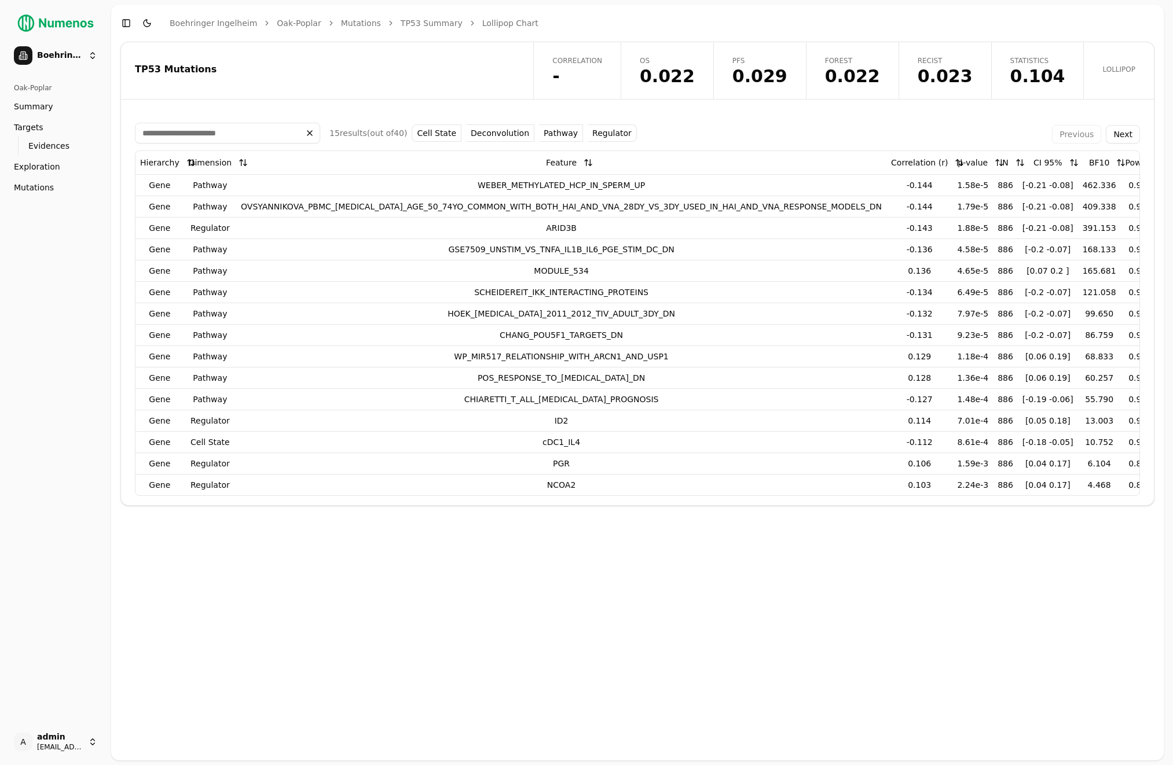
drag, startPoint x: 468, startPoint y: 71, endPoint x: 483, endPoint y: 74, distance: 15.2
click at [468, 71] on div "TP53 Mutations" at bounding box center [325, 69] width 381 height 9
click at [907, 85] on span "0.104" at bounding box center [1037, 76] width 55 height 17
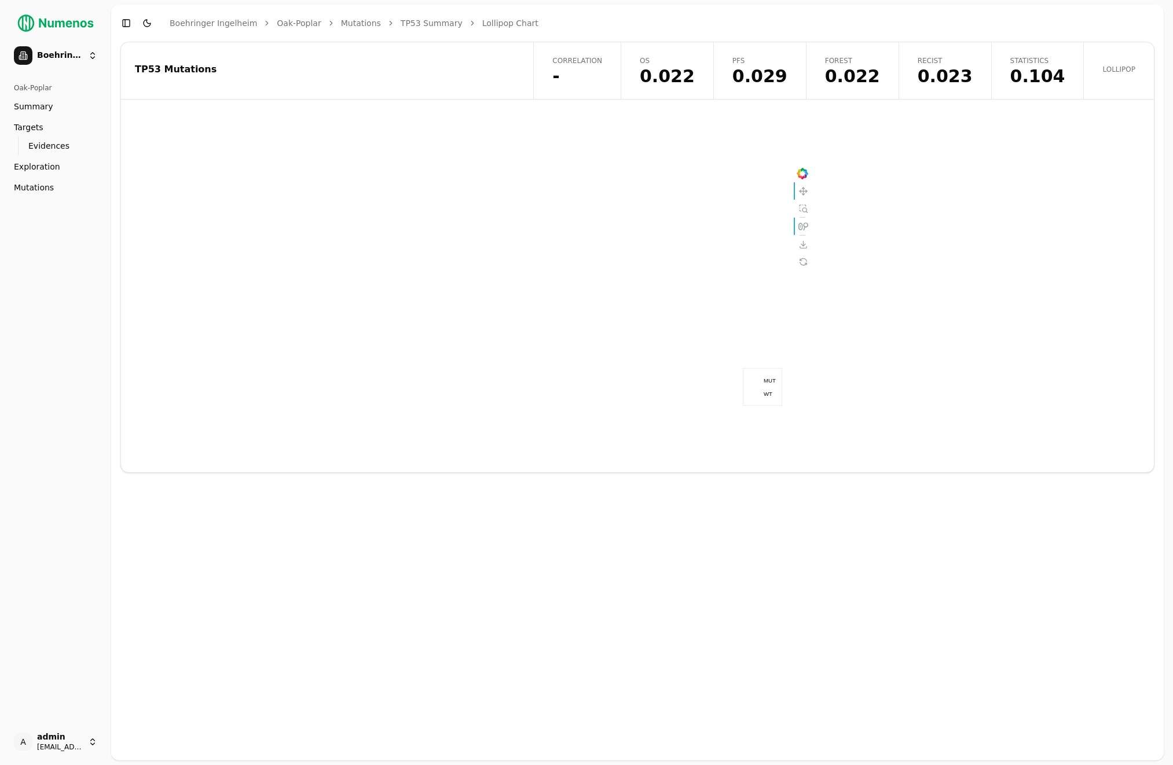
click at [954, 77] on span "0.023" at bounding box center [945, 76] width 55 height 17
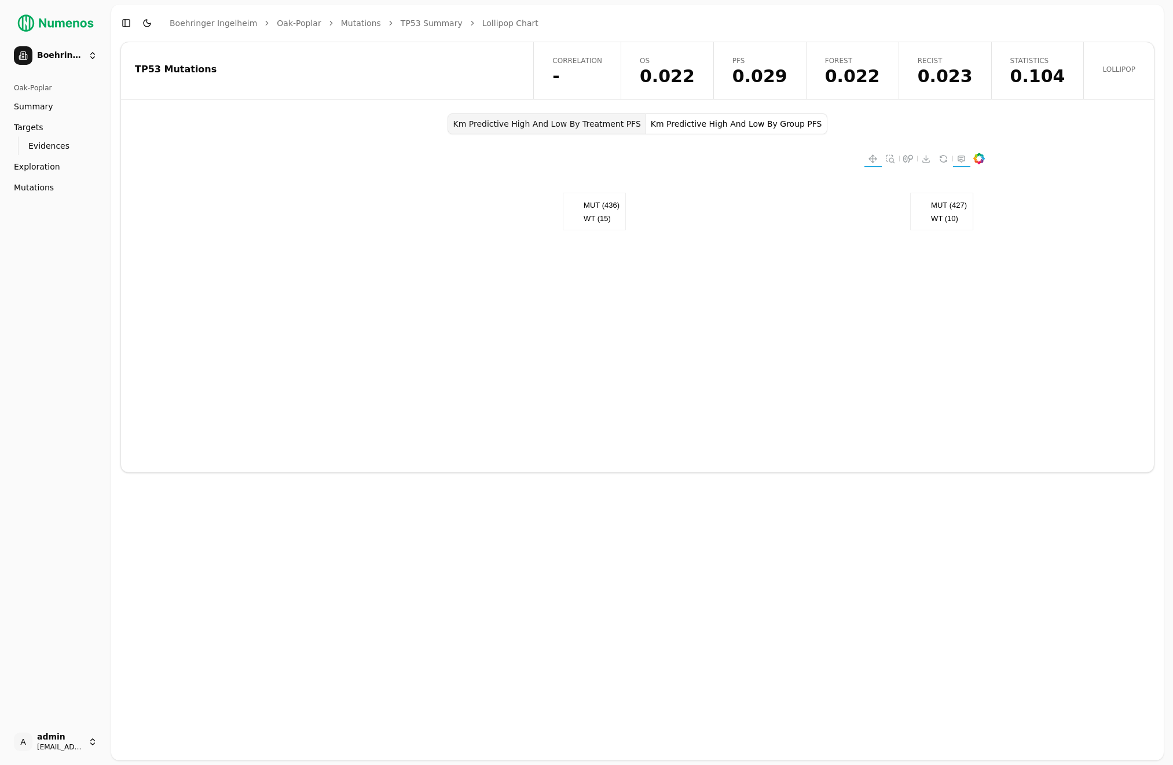
click at [713, 124] on button "Km Predictive High And Low By Group PFS" at bounding box center [736, 123] width 181 height 21
click at [695, 62] on span "OS" at bounding box center [667, 60] width 55 height 9
click at [731, 129] on button "Km Predictive High And Low By Treatment OS" at bounding box center [726, 123] width 195 height 21
click at [806, 69] on link "PFS 0.029" at bounding box center [759, 70] width 93 height 57
click at [879, 75] on span "0.022" at bounding box center [852, 76] width 55 height 17
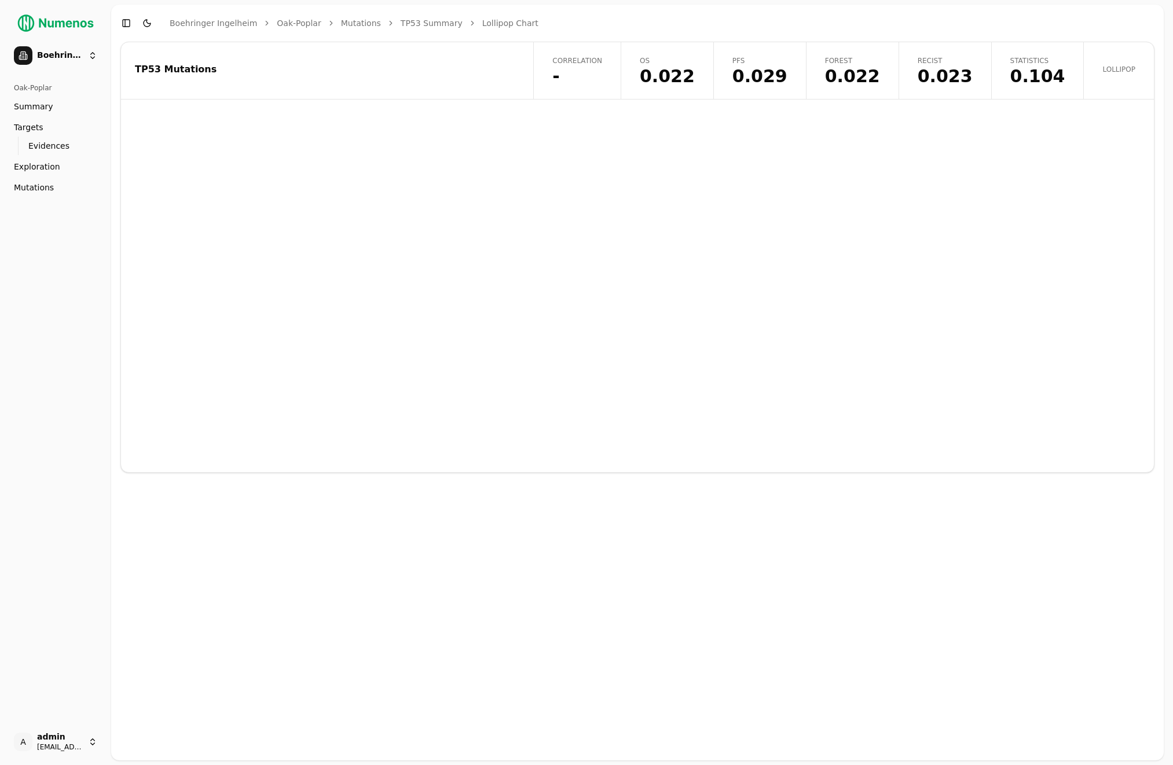
click at [915, 61] on link "Recist 0.023" at bounding box center [944, 70] width 93 height 57
click at [728, 117] on button "Km Predictive High And Low By Group PFS" at bounding box center [736, 123] width 181 height 21
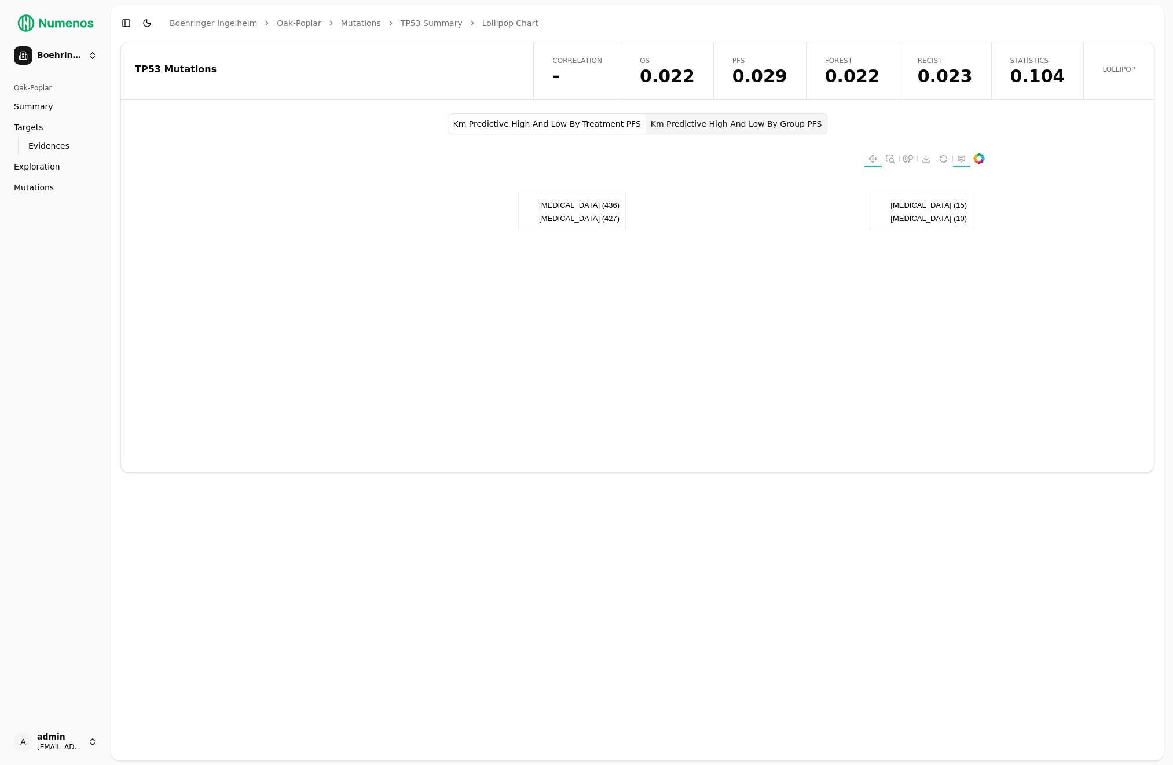
click at [685, 63] on span "OS" at bounding box center [667, 60] width 55 height 9
click at [691, 124] on button "Km Predictive High And Low By Treatment OS" at bounding box center [726, 123] width 195 height 21
click at [387, 105] on div "TP53 Mutations Correlation - OS 0.022 PFS 0.029 Forest 0.022 Recist 0.023 Stati…" at bounding box center [637, 257] width 1034 height 431
click at [1071, 152] on div "Km Predictive High And Low By Group OS Km Predictive High And Low By Treatment …" at bounding box center [637, 292] width 1033 height 359
click at [589, 89] on link "Correlation -" at bounding box center [576, 70] width 87 height 57
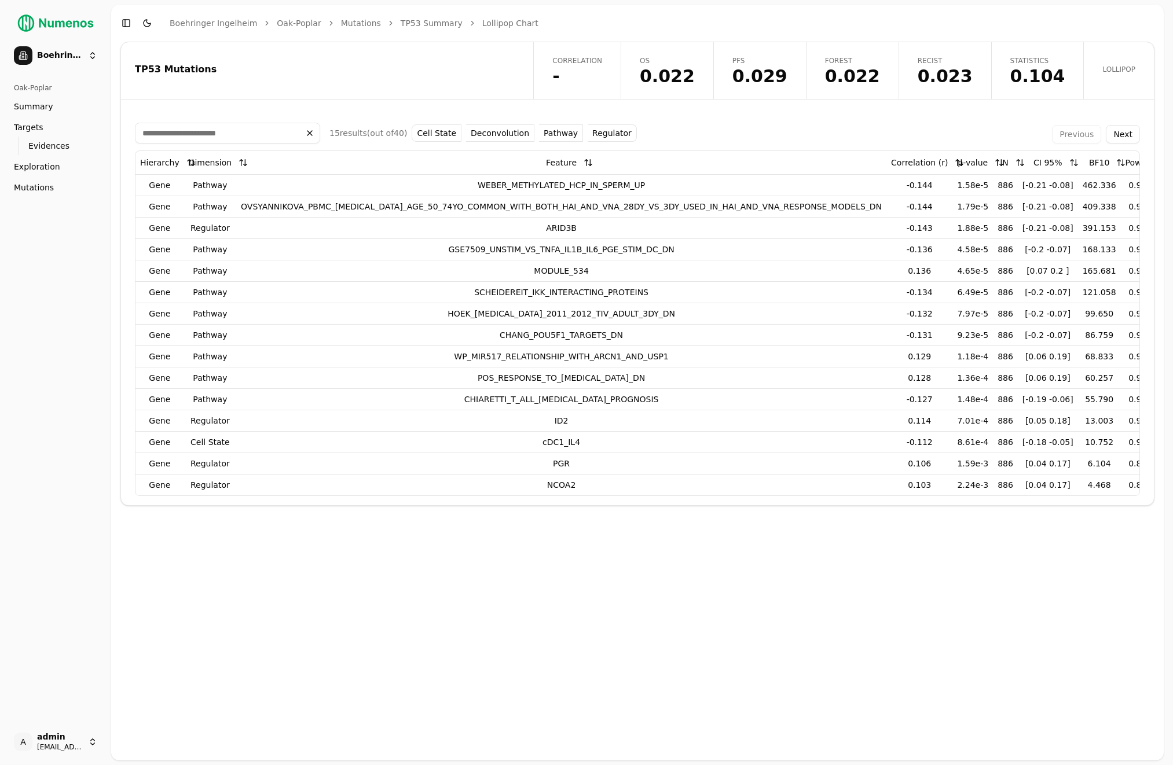
click at [375, 74] on div "TP53 Mutations" at bounding box center [325, 70] width 409 height 57
click at [74, 198] on div "Oak-Poplar Summary Targets Evidences Exploration Mutations" at bounding box center [56, 137] width 102 height 127
click at [77, 185] on link "Mutations" at bounding box center [55, 187] width 93 height 19
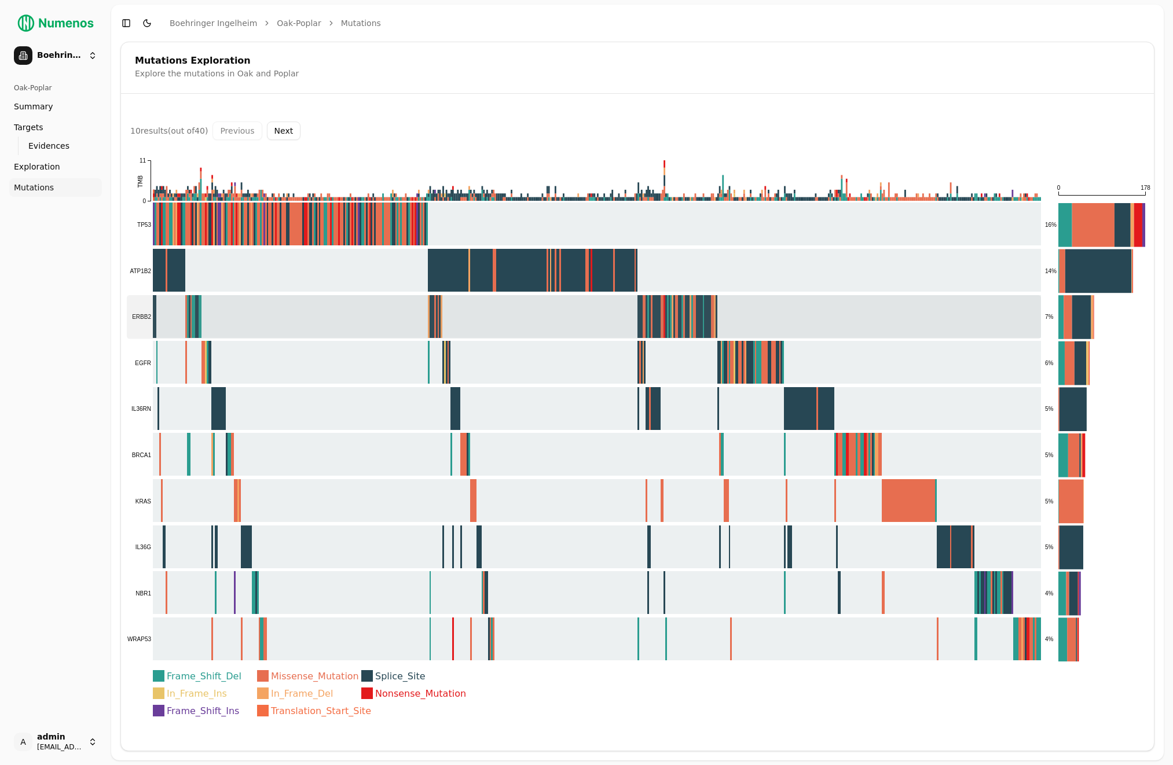
click at [269, 300] on rect at bounding box center [584, 317] width 914 height 44
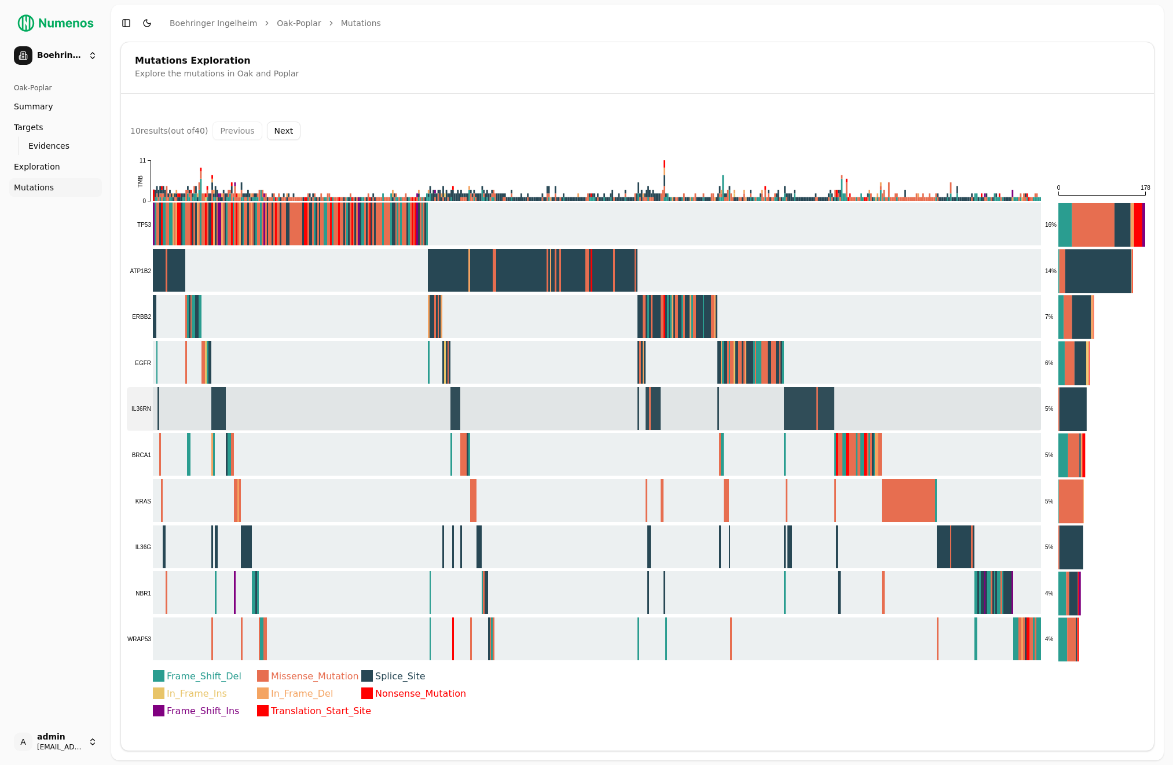
click at [289, 413] on rect at bounding box center [584, 409] width 914 height 44
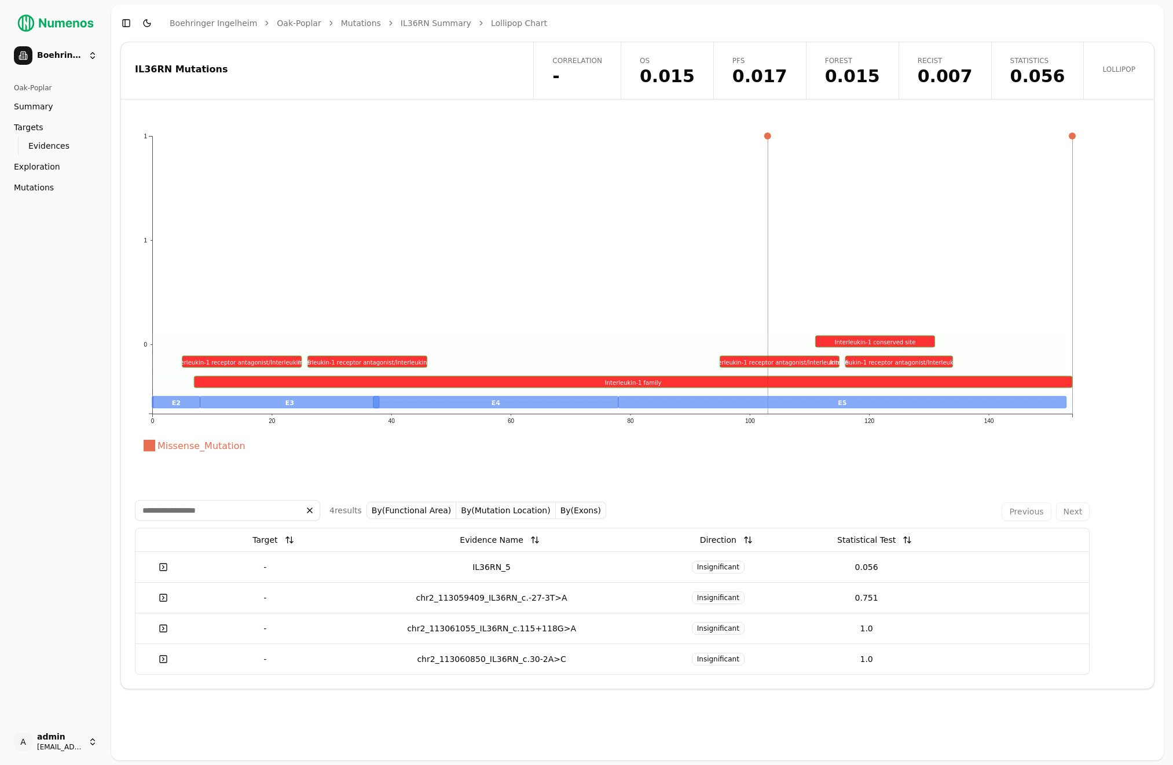
click at [530, 46] on div "IL36RN Mutations" at bounding box center [325, 70] width 409 height 57
click at [416, 87] on div "IL36RN Mutations" at bounding box center [325, 70] width 409 height 57
click at [1131, 291] on div "Missense_Mutation 0 1 1 0 20 40 60 80 100 120 140 E2 E3 E5 E4 Interleukin-1 fam…" at bounding box center [637, 400] width 1033 height 575
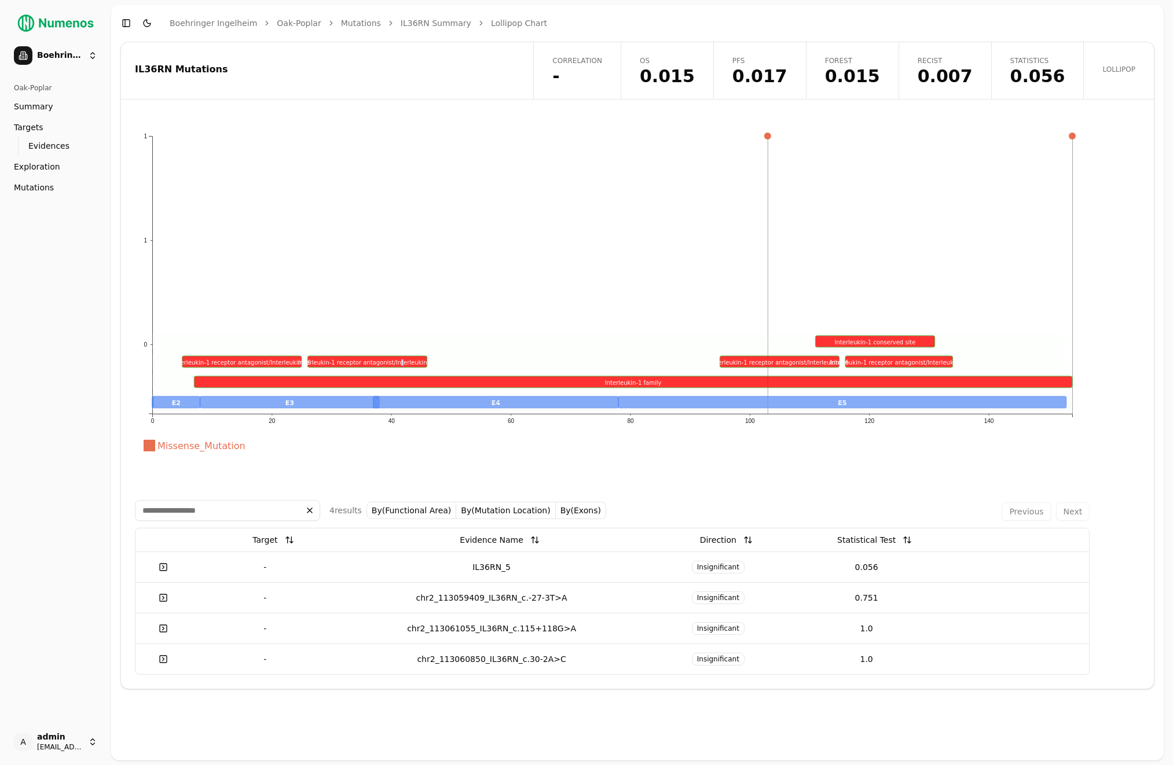
drag, startPoint x: 399, startPoint y: 203, endPoint x: 380, endPoint y: 222, distance: 26.6
click at [401, 204] on icon "Missense_Mutation 0 1 1 0 20 40 60 80 100 120 140 E2 E3 E5 E4 Interleukin-1 fam…" at bounding box center [612, 306] width 955 height 359
click at [135, 330] on icon "Missense_Mutation 0 1 1 0 20 40 60 80 100 120 140 E2 E3 E5 E4 Interleukin-1 fam…" at bounding box center [612, 306] width 955 height 359
click at [475, 66] on div "IL36RN Mutations" at bounding box center [325, 69] width 381 height 9
